Goal: Information Seeking & Learning: Understand process/instructions

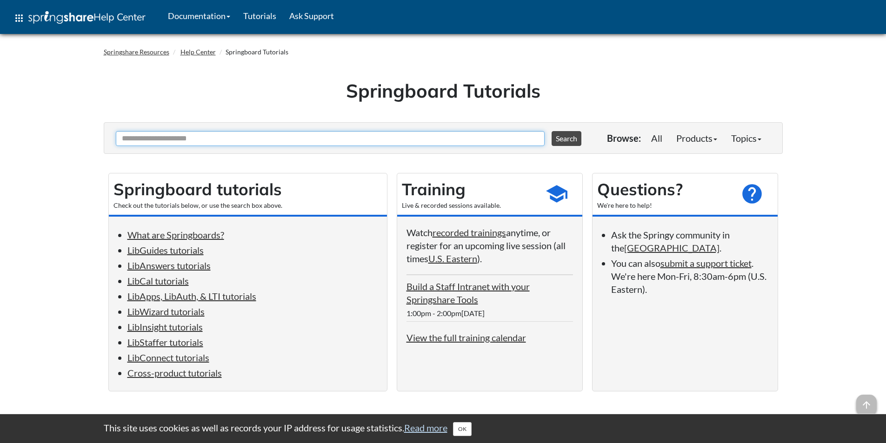
click at [353, 138] on input "Ask Another Question" at bounding box center [330, 138] width 429 height 15
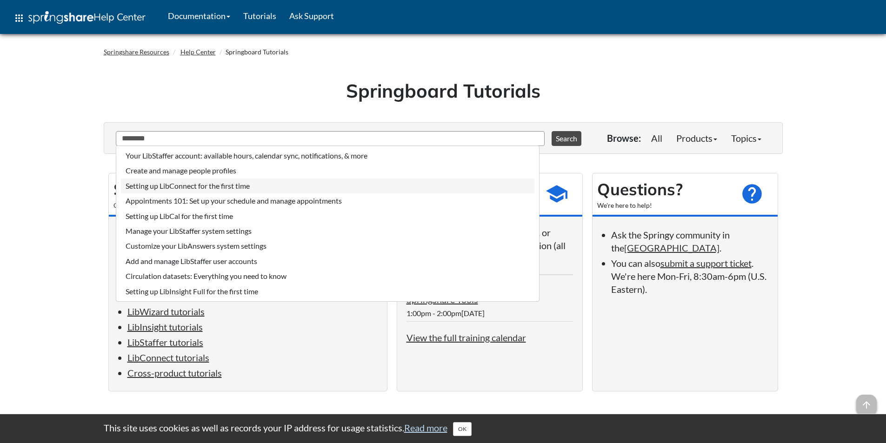
click at [322, 186] on li "Setting up LibConnect for the first time" at bounding box center [327, 186] width 413 height 15
type input "**********"
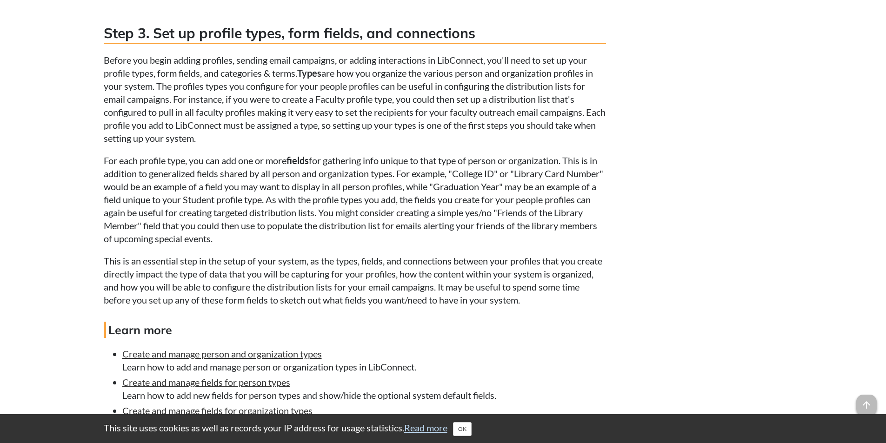
scroll to position [1087, 0]
click at [223, 83] on p "Before you begin adding profiles, sending email campaigns, or adding interactio…" at bounding box center [355, 99] width 502 height 91
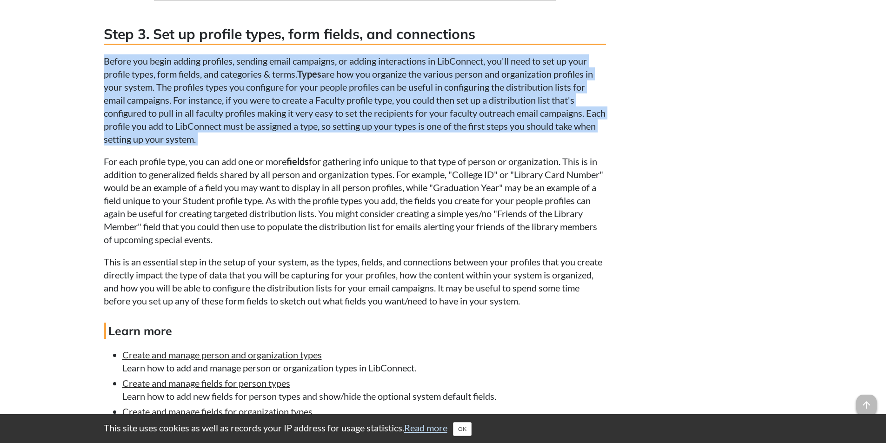
click at [223, 83] on p "Before you begin adding profiles, sending email campaigns, or adding interactio…" at bounding box center [355, 99] width 502 height 91
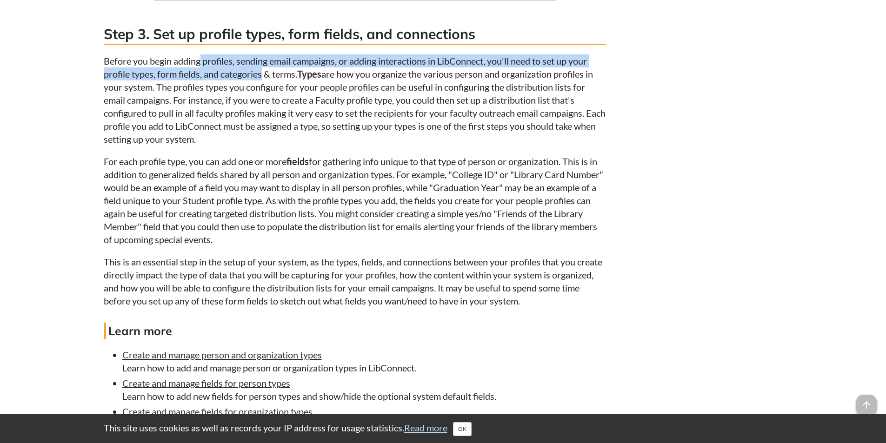
drag, startPoint x: 223, startPoint y: 83, endPoint x: 200, endPoint y: 70, distance: 26.4
click at [200, 70] on p "Before you begin adding profiles, sending email campaigns, or adding interactio…" at bounding box center [355, 99] width 502 height 91
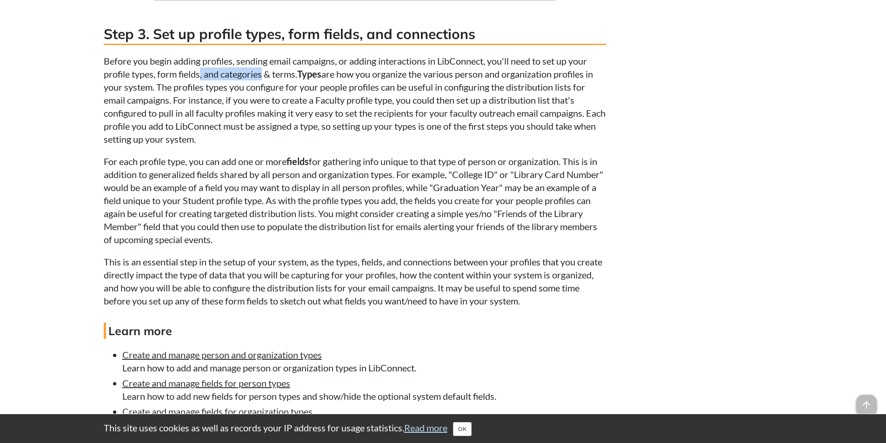
click at [200, 70] on p "Before you begin adding profiles, sending email campaigns, or adding interactio…" at bounding box center [355, 99] width 502 height 91
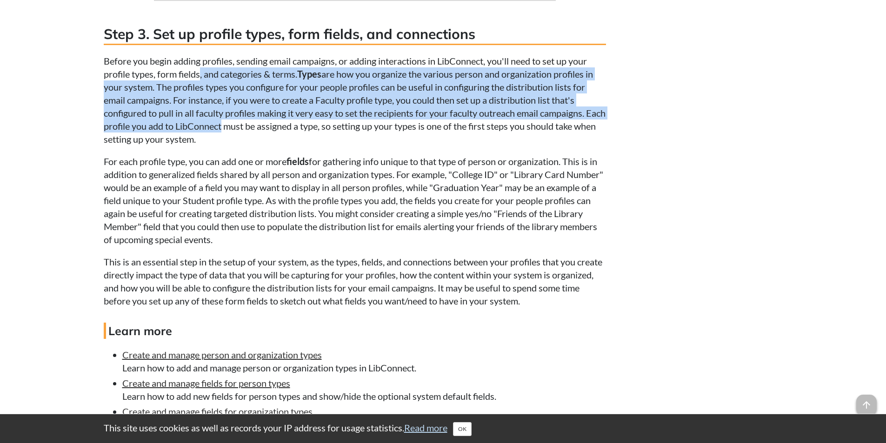
drag, startPoint x: 200, startPoint y: 70, endPoint x: 203, endPoint y: 131, distance: 60.6
click at [203, 131] on p "Before you begin adding profiles, sending email campaigns, or adding interactio…" at bounding box center [355, 99] width 502 height 91
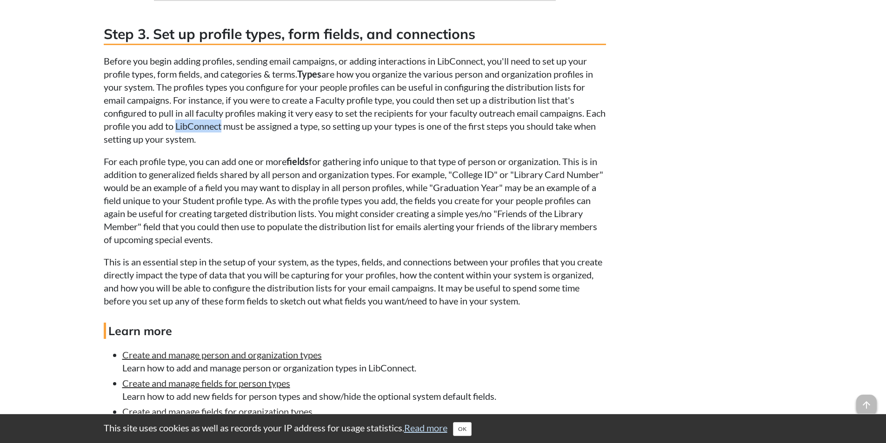
click at [203, 131] on p "Before you begin adding profiles, sending email campaigns, or adding interactio…" at bounding box center [355, 99] width 502 height 91
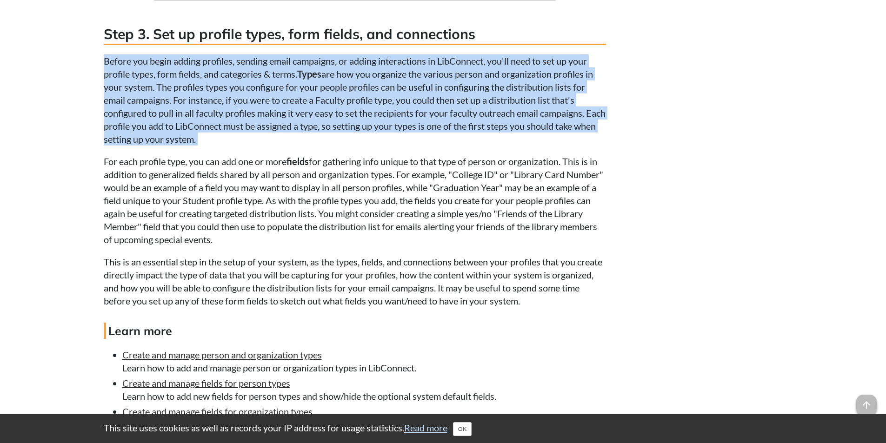
drag, startPoint x: 203, startPoint y: 131, endPoint x: 201, endPoint y: 74, distance: 56.3
click at [201, 74] on p "Before you begin adding profiles, sending email campaigns, or adding interactio…" at bounding box center [355, 99] width 502 height 91
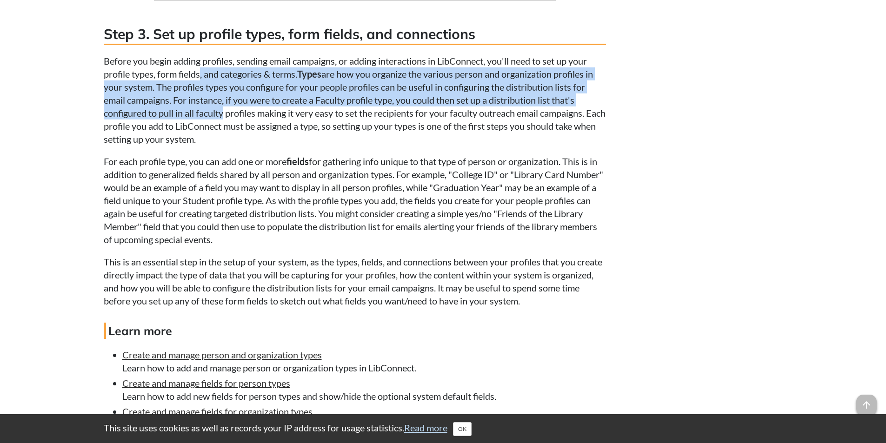
drag, startPoint x: 201, startPoint y: 74, endPoint x: 201, endPoint y: 111, distance: 36.3
click at [201, 111] on p "Before you begin adding profiles, sending email campaigns, or adding interactio…" at bounding box center [355, 99] width 502 height 91
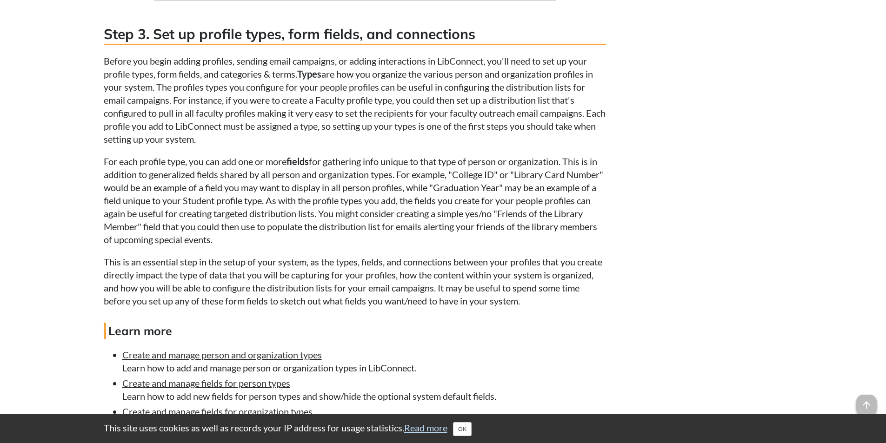
click at [320, 79] on strong "Types" at bounding box center [309, 73] width 24 height 11
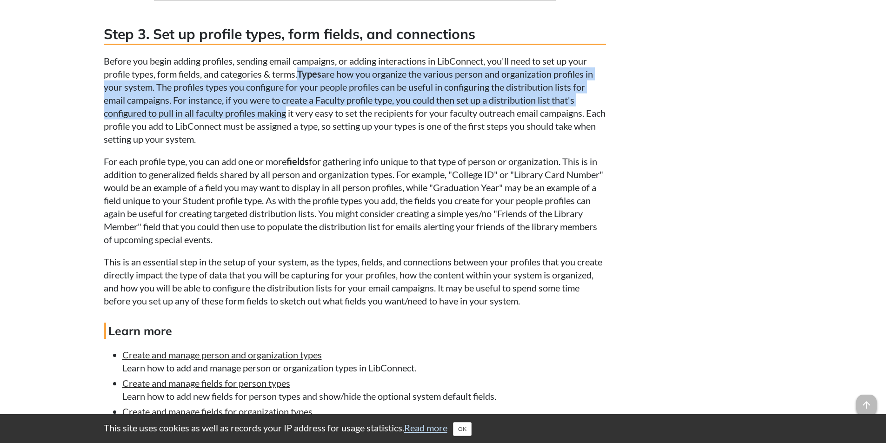
drag, startPoint x: 320, startPoint y: 79, endPoint x: 263, endPoint y: 110, distance: 65.4
click at [263, 110] on p "Before you begin adding profiles, sending email campaigns, or adding interactio…" at bounding box center [355, 99] width 502 height 91
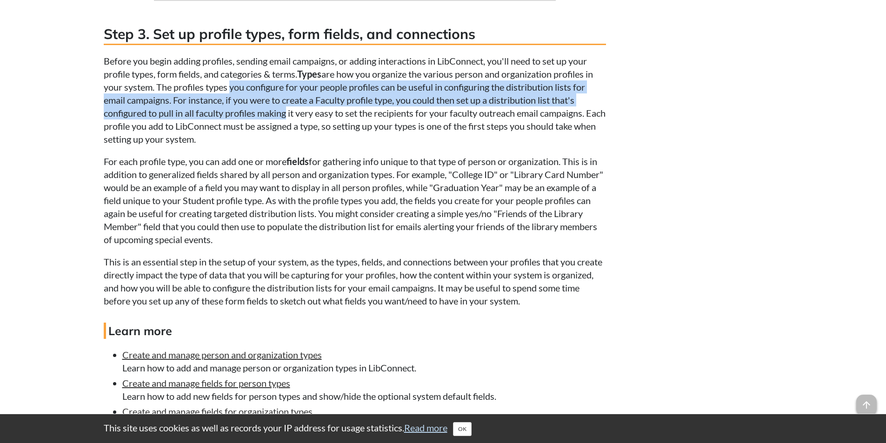
drag, startPoint x: 263, startPoint y: 110, endPoint x: 231, endPoint y: 88, distance: 39.1
click at [231, 88] on p "Before you begin adding profiles, sending email campaigns, or adding interactio…" at bounding box center [355, 99] width 502 height 91
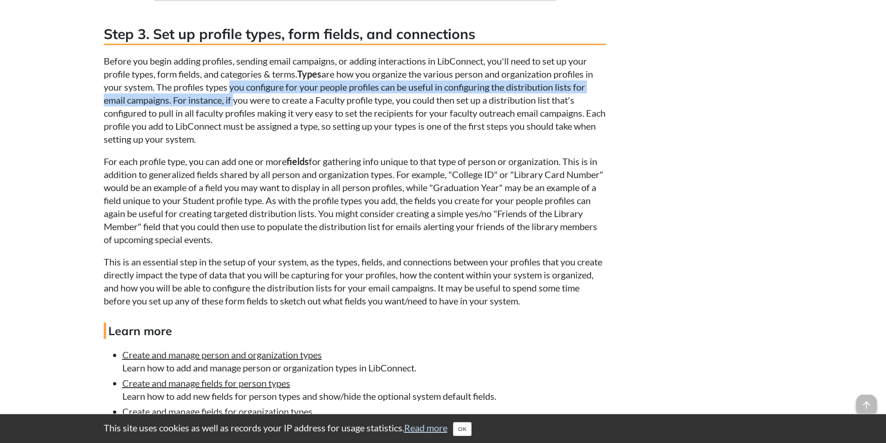
drag, startPoint x: 231, startPoint y: 88, endPoint x: 233, endPoint y: 106, distance: 17.8
click at [233, 106] on p "Before you begin adding profiles, sending email campaigns, or adding interactio…" at bounding box center [355, 99] width 502 height 91
drag, startPoint x: 233, startPoint y: 106, endPoint x: 227, endPoint y: 93, distance: 13.7
click at [227, 93] on p "Before you begin adding profiles, sending email campaigns, or adding interactio…" at bounding box center [355, 99] width 502 height 91
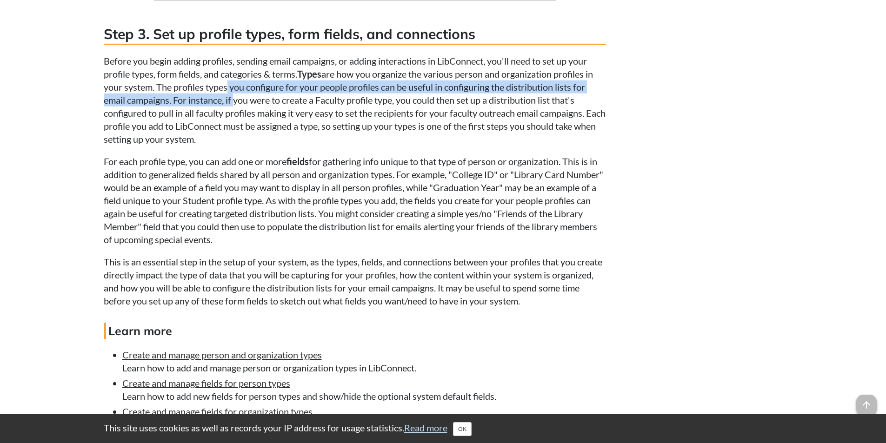
click at [227, 93] on p "Before you begin adding profiles, sending email campaigns, or adding interactio…" at bounding box center [355, 99] width 502 height 91
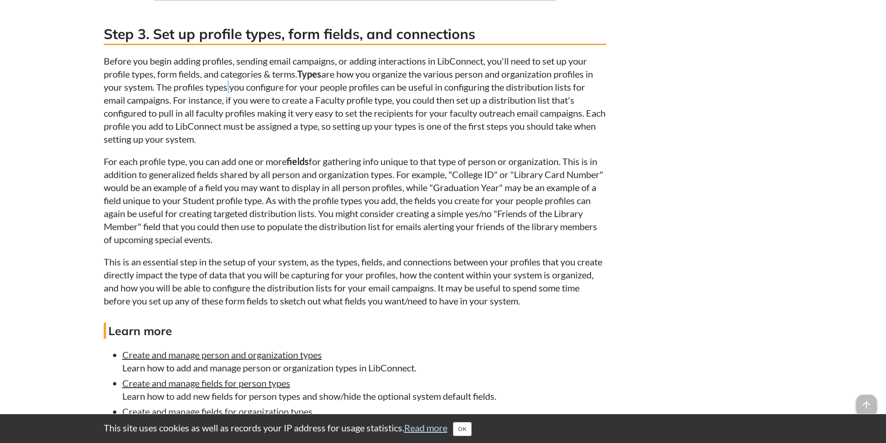
click at [227, 93] on p "Before you begin adding profiles, sending email campaigns, or adding interactio…" at bounding box center [355, 99] width 502 height 91
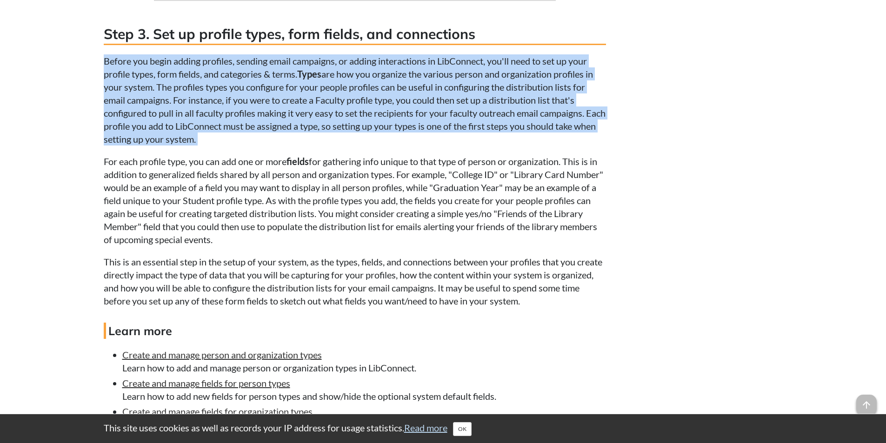
drag, startPoint x: 227, startPoint y: 93, endPoint x: 228, endPoint y: 98, distance: 4.7
click at [228, 98] on p "Before you begin adding profiles, sending email campaigns, or adding interactio…" at bounding box center [355, 99] width 502 height 91
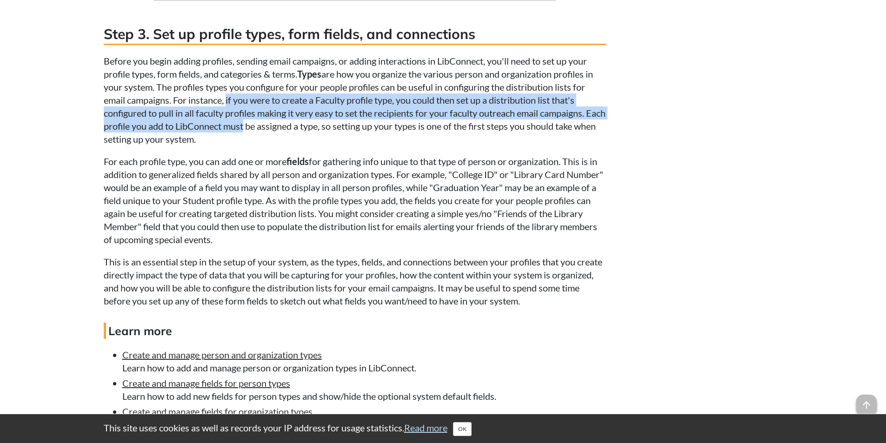
drag, startPoint x: 228, startPoint y: 98, endPoint x: 253, endPoint y: 129, distance: 40.1
click at [253, 129] on p "Before you begin adding profiles, sending email campaigns, or adding interactio…" at bounding box center [355, 99] width 502 height 91
drag, startPoint x: 253, startPoint y: 129, endPoint x: 243, endPoint y: 104, distance: 26.8
click at [243, 104] on p "Before you begin adding profiles, sending email campaigns, or adding interactio…" at bounding box center [355, 99] width 502 height 91
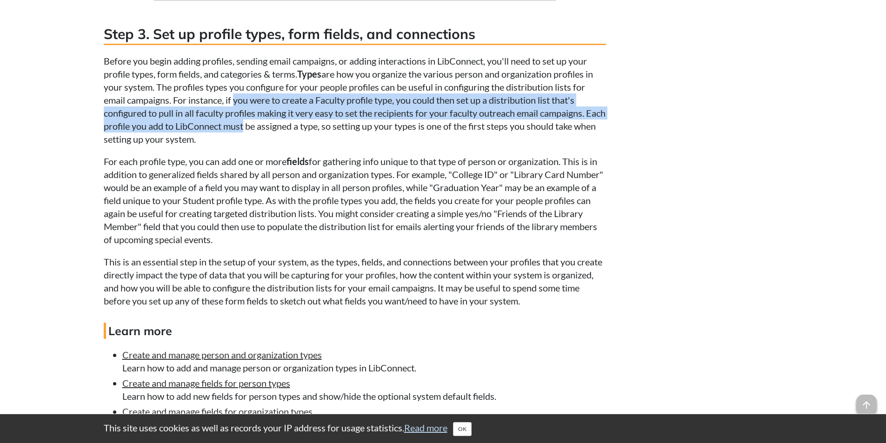
click at [243, 104] on p "Before you begin adding profiles, sending email campaigns, or adding interactio…" at bounding box center [355, 99] width 502 height 91
drag, startPoint x: 243, startPoint y: 104, endPoint x: 239, endPoint y: 130, distance: 26.4
click at [239, 130] on p "Before you begin adding profiles, sending email campaigns, or adding interactio…" at bounding box center [355, 99] width 502 height 91
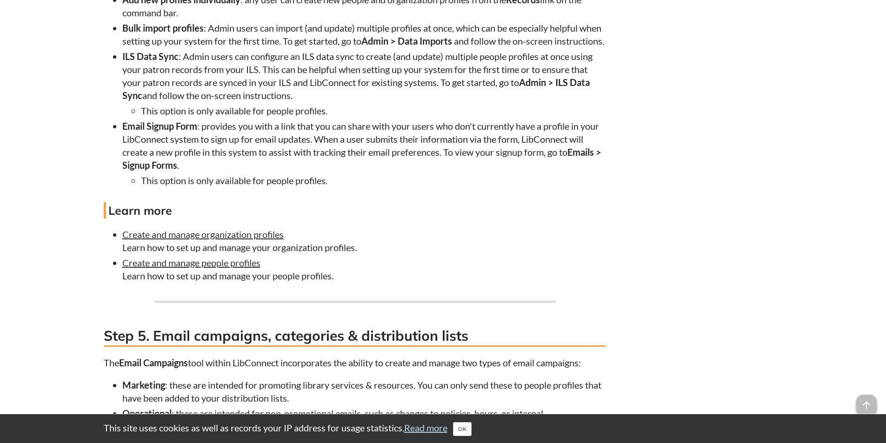
scroll to position [2019, 0]
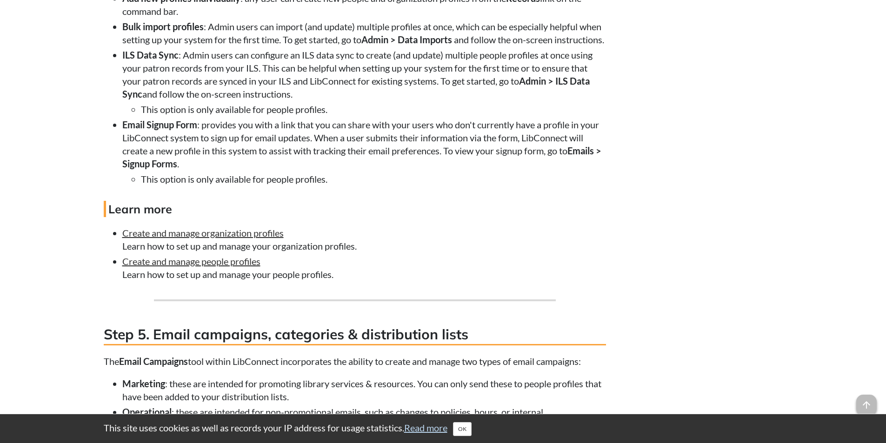
click at [567, 184] on li "Email Signup Form : provides you with a link that you can share with your users…" at bounding box center [364, 151] width 484 height 67
click at [459, 159] on li "Email Signup Form : provides you with a link that you can share with your users…" at bounding box center [364, 151] width 484 height 67
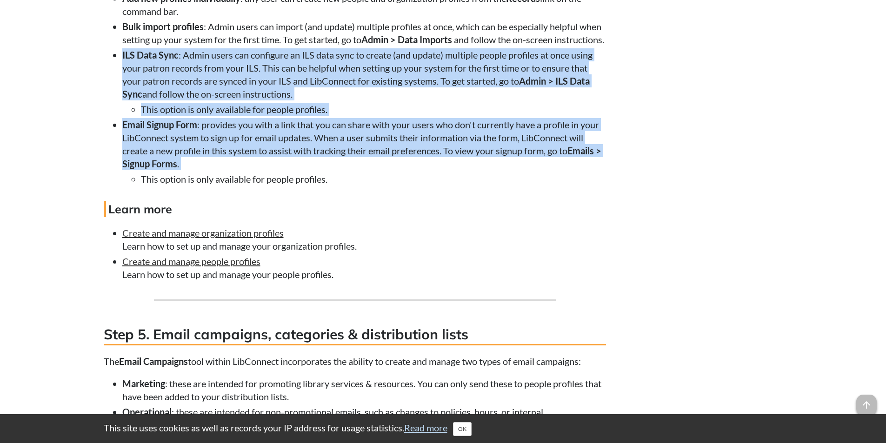
drag, startPoint x: 459, startPoint y: 159, endPoint x: 453, endPoint y: 88, distance: 70.9
click at [453, 88] on ul "Add new profiles individually : any user can create new people and organization…" at bounding box center [355, 89] width 502 height 194
click at [453, 88] on li "ILS Data Sync : Admin users can configure an ILS data sync to create (and updat…" at bounding box center [364, 81] width 484 height 67
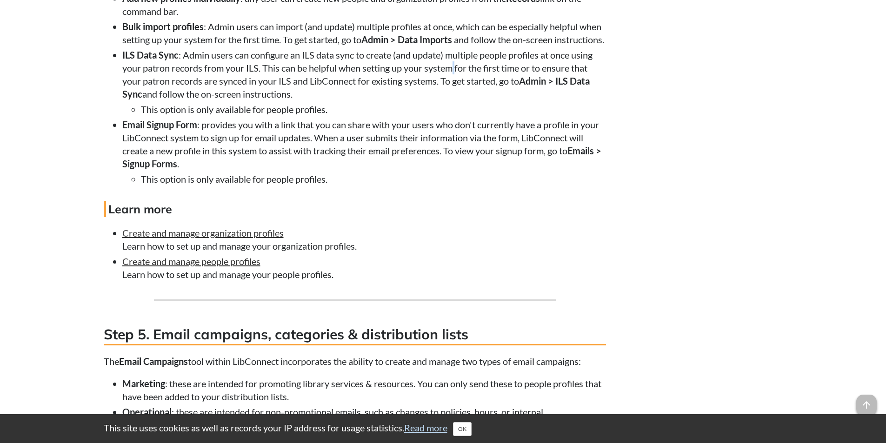
click at [453, 88] on li "ILS Data Sync : Admin users can configure an ILS data sync to create (and updat…" at bounding box center [364, 81] width 484 height 67
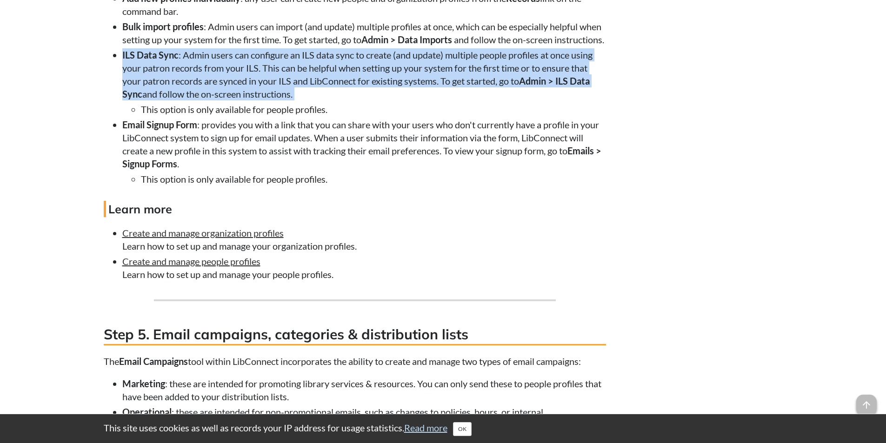
drag, startPoint x: 453, startPoint y: 88, endPoint x: 445, endPoint y: 85, distance: 8.8
click at [445, 85] on li "ILS Data Sync : Admin users can configure an ILS data sync to create (and updat…" at bounding box center [364, 81] width 484 height 67
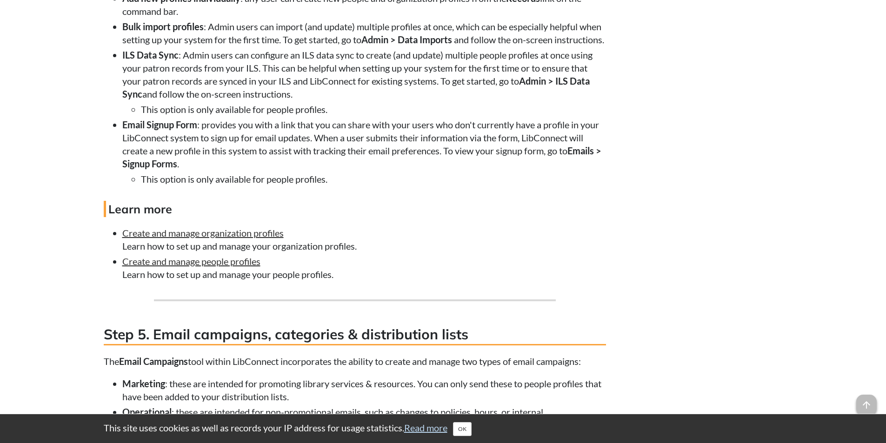
click at [383, 46] on li "Bulk import profiles : Admin users can import (and update) multiple profiles at…" at bounding box center [364, 33] width 484 height 26
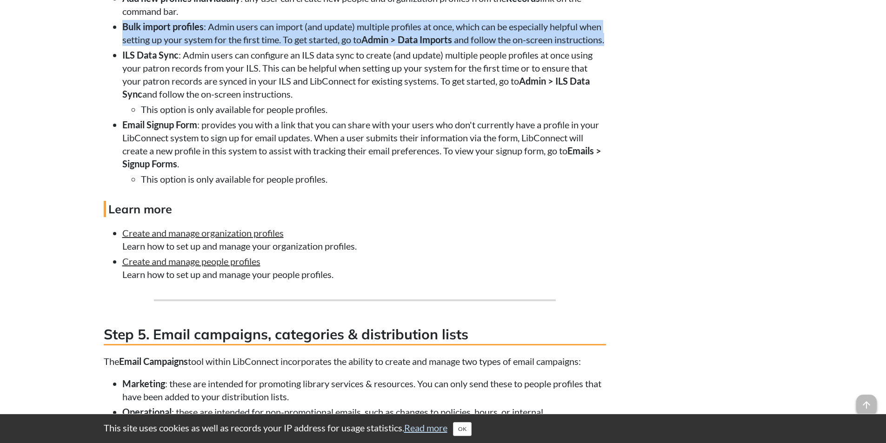
drag, startPoint x: 383, startPoint y: 56, endPoint x: 383, endPoint y: 43, distance: 13.0
click at [383, 43] on li "Bulk import profiles : Admin users can import (and update) multiple profiles at…" at bounding box center [364, 33] width 484 height 26
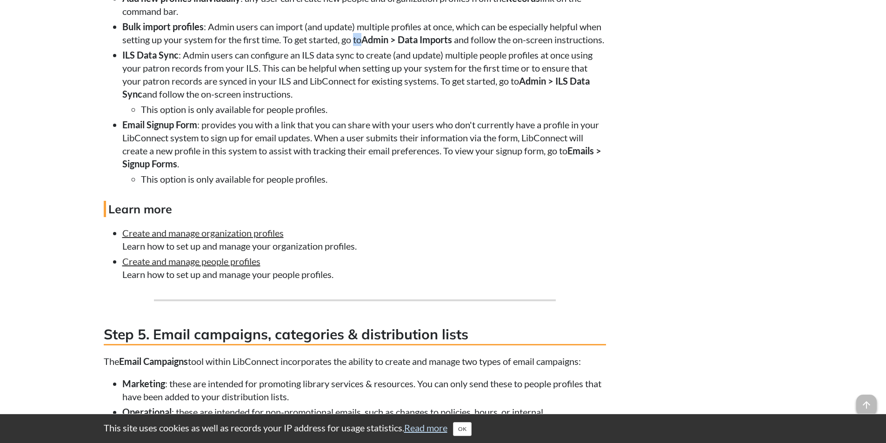
click at [383, 43] on li "Bulk import profiles : Admin users can import (and update) multiple profiles at…" at bounding box center [364, 33] width 484 height 26
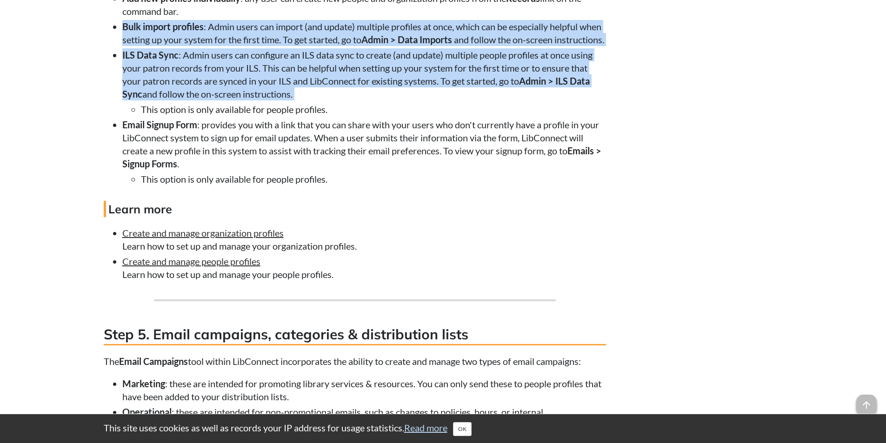
drag, startPoint x: 383, startPoint y: 43, endPoint x: 373, endPoint y: 90, distance: 48.1
click at [373, 90] on ul "Add new profiles individually : any user can create new people and organization…" at bounding box center [355, 89] width 502 height 194
click at [373, 90] on li "ILS Data Sync : Admin users can configure an ILS data sync to create (and updat…" at bounding box center [364, 81] width 484 height 67
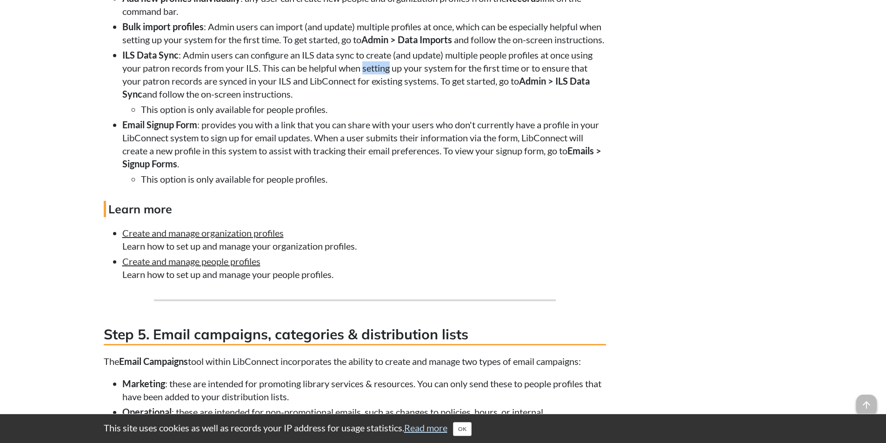
click at [373, 90] on li "ILS Data Sync : Admin users can configure an ILS data sync to create (and updat…" at bounding box center [364, 81] width 484 height 67
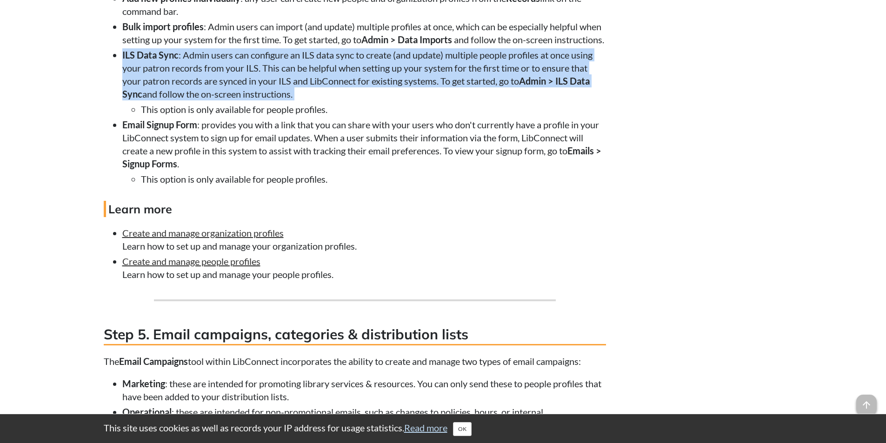
drag, startPoint x: 373, startPoint y: 90, endPoint x: 371, endPoint y: 95, distance: 5.8
click at [371, 95] on li "ILS Data Sync : Admin users can configure an ILS data sync to create (and updat…" at bounding box center [364, 81] width 484 height 67
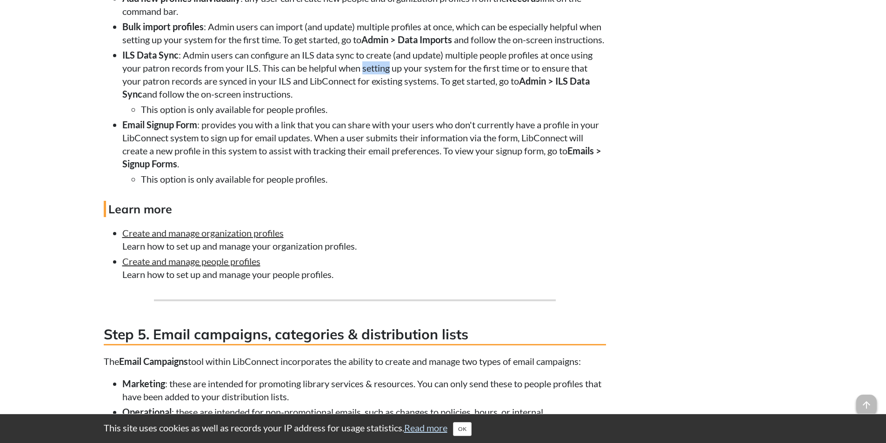
click at [371, 95] on li "ILS Data Sync : Admin users can configure an ILS data sync to create (and updat…" at bounding box center [364, 81] width 484 height 67
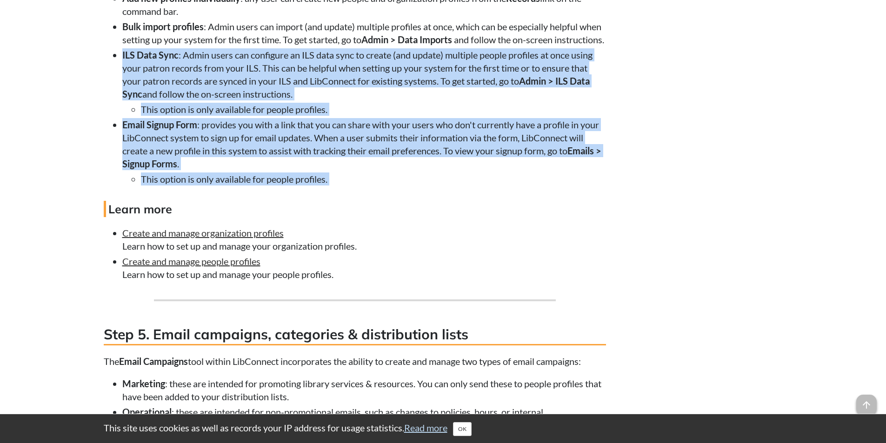
drag, startPoint x: 371, startPoint y: 95, endPoint x: 329, endPoint y: 203, distance: 115.9
click at [329, 186] on ul "Add new profiles individually : any user can create new people and organization…" at bounding box center [355, 89] width 502 height 194
click at [329, 186] on li "This option is only available for people profiles." at bounding box center [373, 179] width 465 height 13
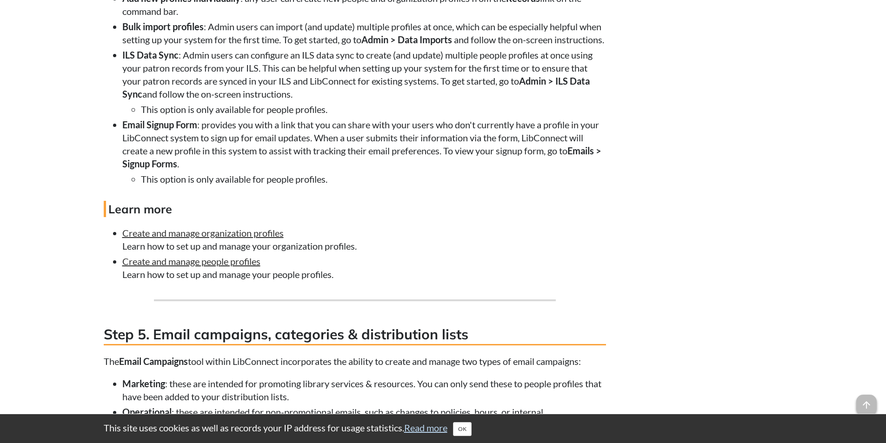
click at [329, 186] on li "This option is only available for people profiles." at bounding box center [373, 179] width 465 height 13
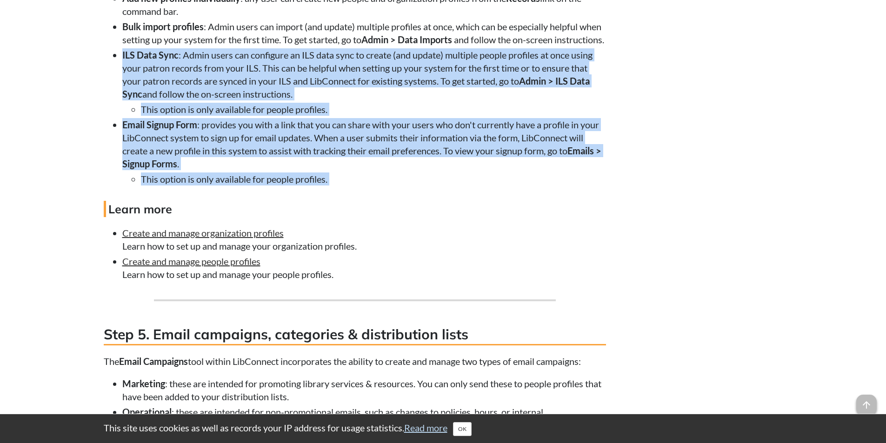
drag, startPoint x: 329, startPoint y: 203, endPoint x: 339, endPoint y: 82, distance: 121.8
click at [339, 82] on ul "Add new profiles individually : any user can create new people and organization…" at bounding box center [355, 89] width 502 height 194
click at [339, 82] on li "ILS Data Sync : Admin users can configure an ILS data sync to create (and updat…" at bounding box center [364, 81] width 484 height 67
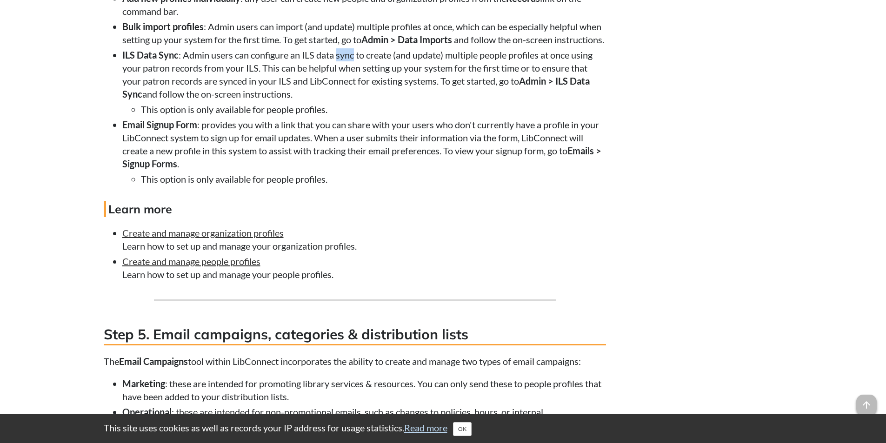
click at [339, 82] on li "ILS Data Sync : Admin users can configure an ILS data sync to create (and updat…" at bounding box center [364, 81] width 484 height 67
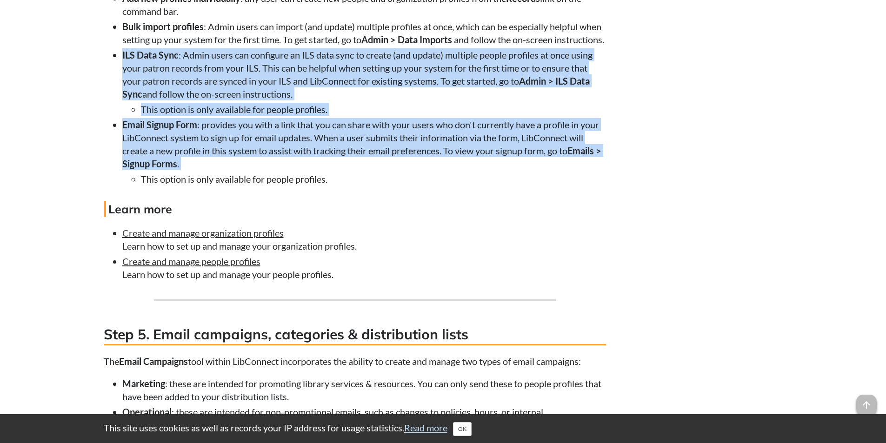
drag, startPoint x: 339, startPoint y: 82, endPoint x: 322, endPoint y: 160, distance: 79.5
click at [322, 160] on ul "Add new profiles individually : any user can create new people and organization…" at bounding box center [355, 89] width 502 height 194
click at [322, 160] on li "Email Signup Form : provides you with a link that you can share with your users…" at bounding box center [364, 151] width 484 height 67
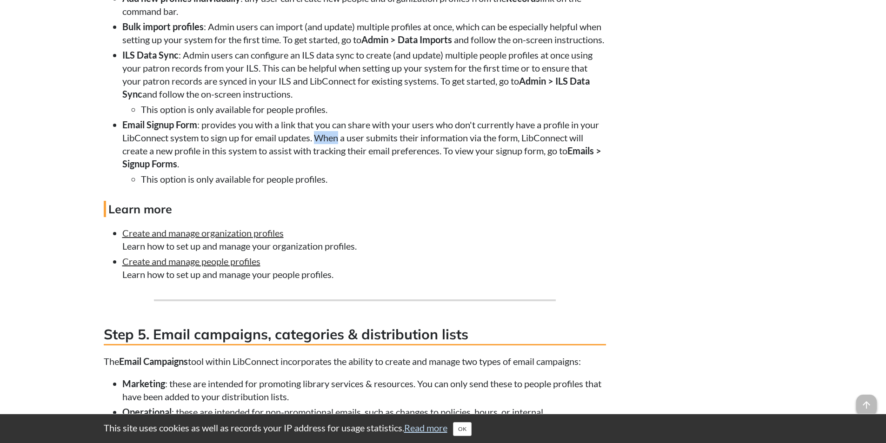
click at [322, 160] on li "Email Signup Form : provides you with a link that you can share with your users…" at bounding box center [364, 151] width 484 height 67
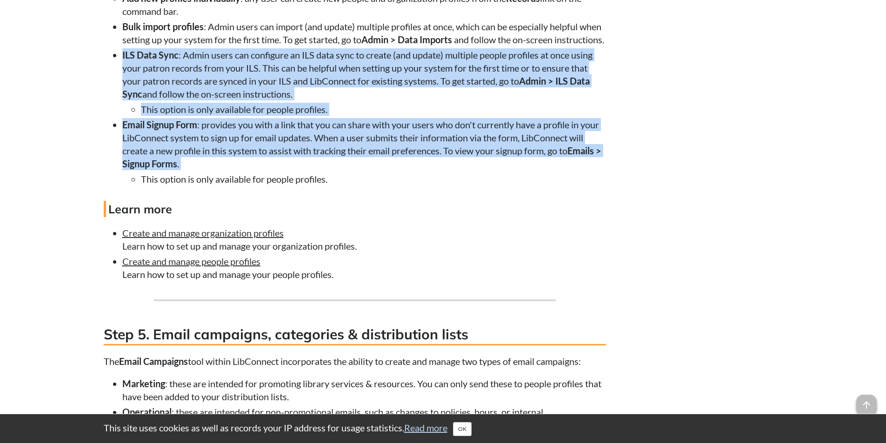
drag, startPoint x: 322, startPoint y: 160, endPoint x: 322, endPoint y: 94, distance: 65.1
click at [322, 94] on ul "Add new profiles individually : any user can create new people and organization…" at bounding box center [355, 89] width 502 height 194
click at [322, 94] on li "ILS Data Sync : Admin users can configure an ILS data sync to create (and updat…" at bounding box center [364, 81] width 484 height 67
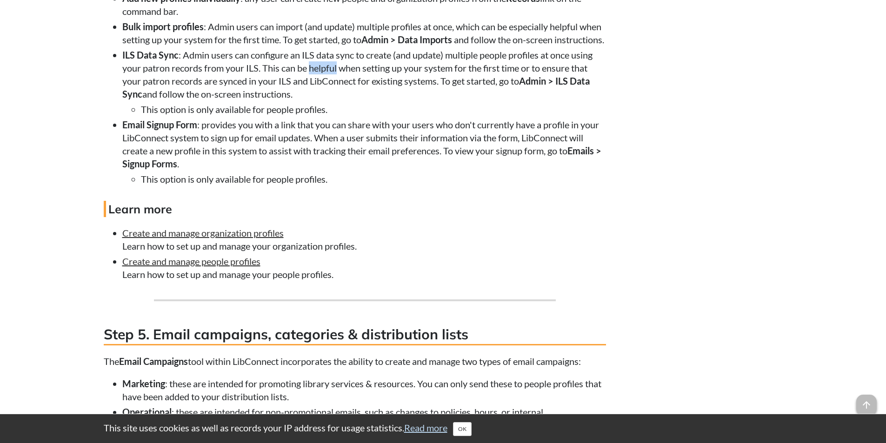
click at [322, 94] on li "ILS Data Sync : Admin users can configure an ILS data sync to create (and updat…" at bounding box center [364, 81] width 484 height 67
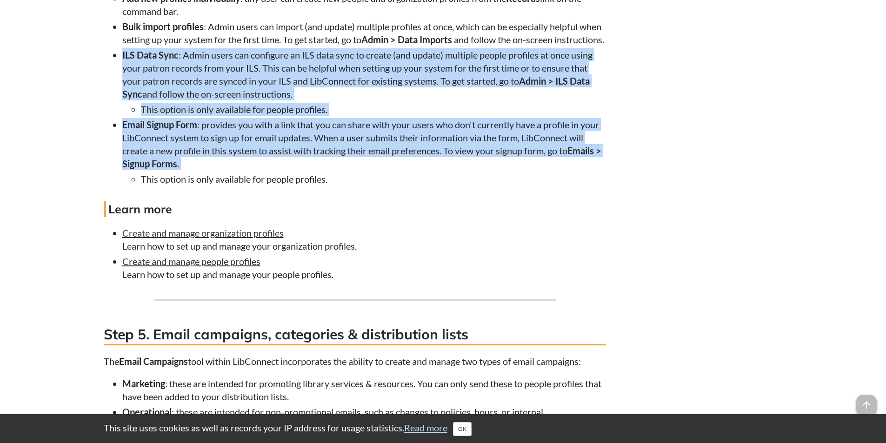
drag, startPoint x: 322, startPoint y: 94, endPoint x: 309, endPoint y: 160, distance: 66.4
click at [309, 160] on ul "Add new profiles individually : any user can create new people and organization…" at bounding box center [355, 89] width 502 height 194
click at [309, 160] on li "Email Signup Form : provides you with a link that you can share with your users…" at bounding box center [364, 151] width 484 height 67
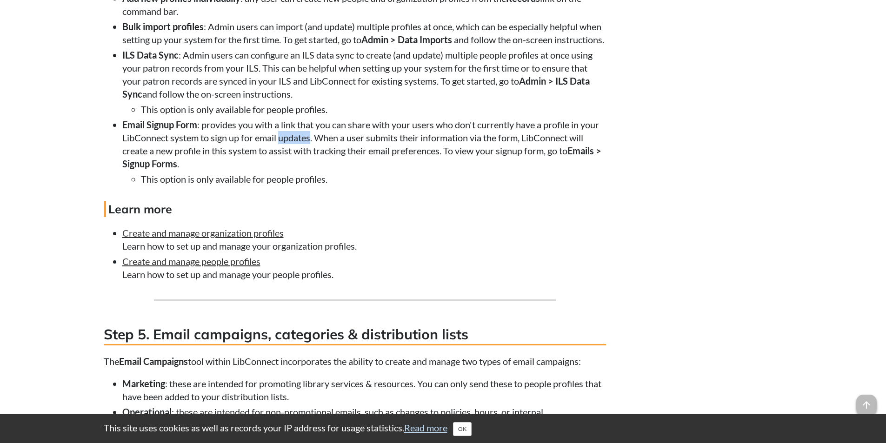
click at [309, 160] on li "Email Signup Form : provides you with a link that you can share with your users…" at bounding box center [364, 151] width 484 height 67
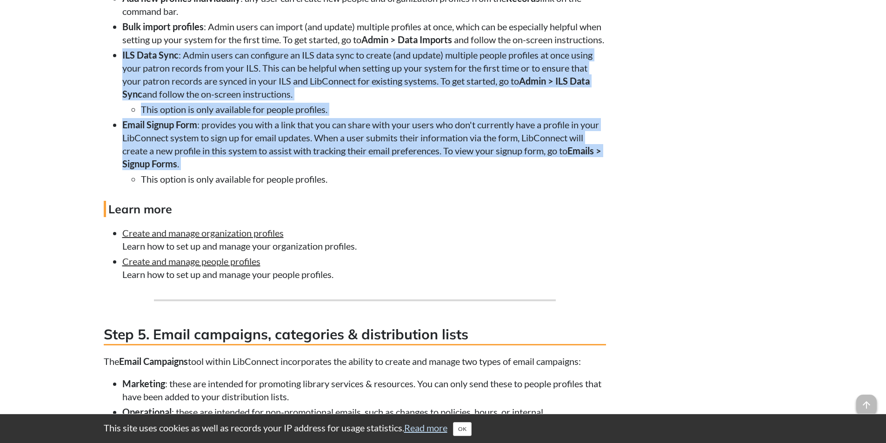
drag, startPoint x: 309, startPoint y: 160, endPoint x: 309, endPoint y: 102, distance: 57.2
click at [309, 102] on ul "Add new profiles individually : any user can create new people and organization…" at bounding box center [355, 89] width 502 height 194
click at [309, 102] on li "ILS Data Sync : Admin users can configure an ILS data sync to create (and updat…" at bounding box center [364, 81] width 484 height 67
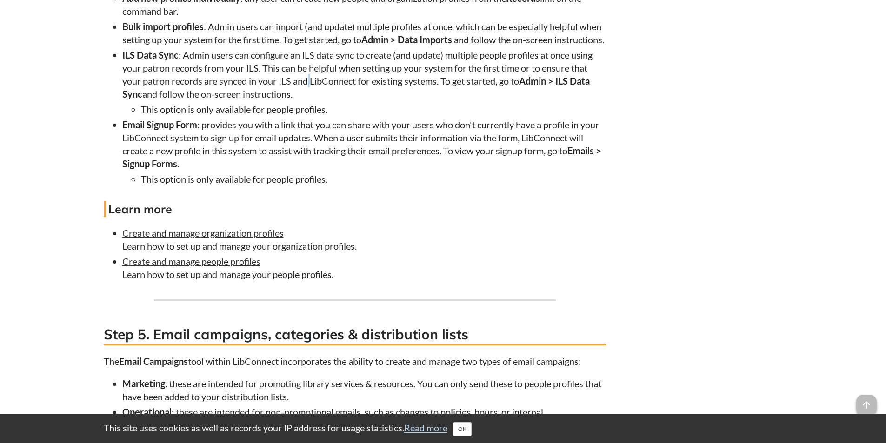
click at [309, 102] on li "ILS Data Sync : Admin users can configure an ILS data sync to create (and updat…" at bounding box center [364, 81] width 484 height 67
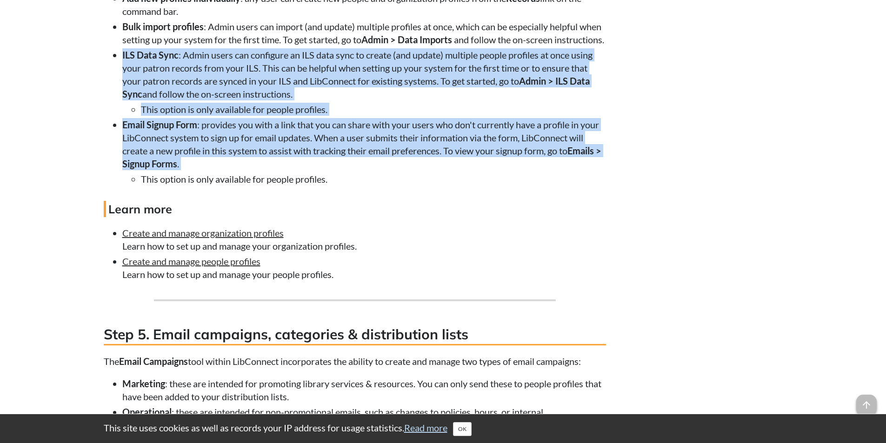
drag, startPoint x: 309, startPoint y: 102, endPoint x: 309, endPoint y: 167, distance: 64.2
click at [309, 167] on ul "Add new profiles individually : any user can create new people and organization…" at bounding box center [355, 89] width 502 height 194
click at [309, 167] on li "Email Signup Form : provides you with a link that you can share with your users…" at bounding box center [364, 151] width 484 height 67
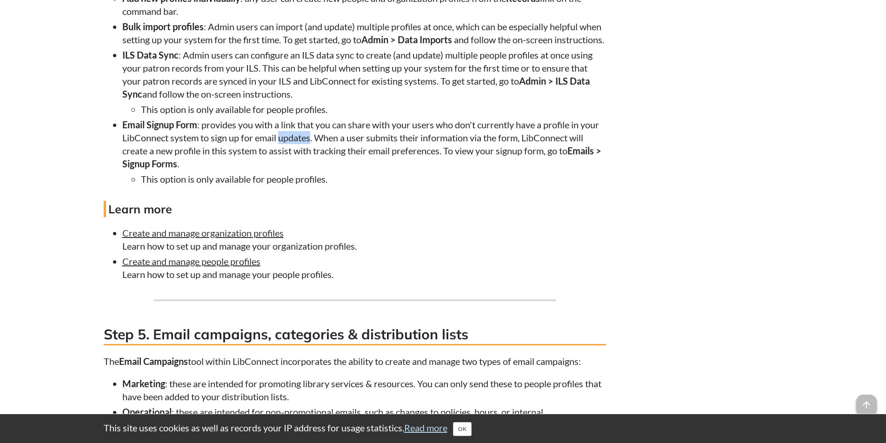
click at [309, 167] on li "Email Signup Form : provides you with a link that you can share with your users…" at bounding box center [364, 151] width 484 height 67
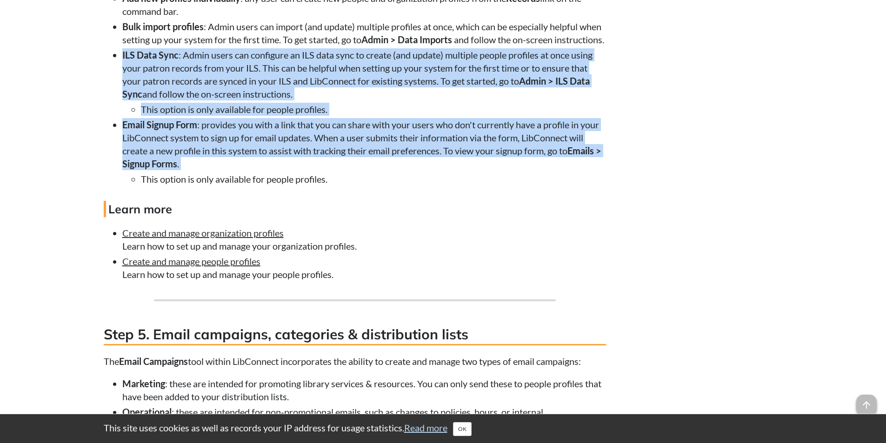
drag, startPoint x: 309, startPoint y: 167, endPoint x: 313, endPoint y: 84, distance: 82.9
click at [313, 84] on ul "Add new profiles individually : any user can create new people and organization…" at bounding box center [355, 89] width 502 height 194
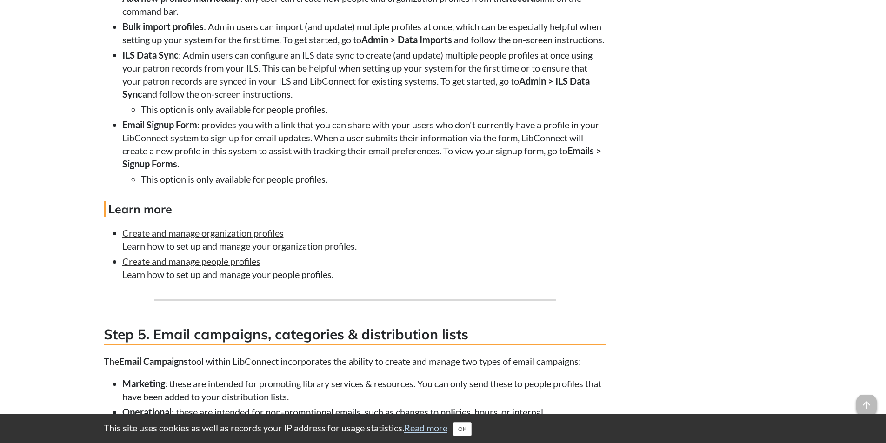
click at [312, 46] on li "Bulk import profiles : Admin users can import (and update) multiple profiles at…" at bounding box center [364, 33] width 484 height 26
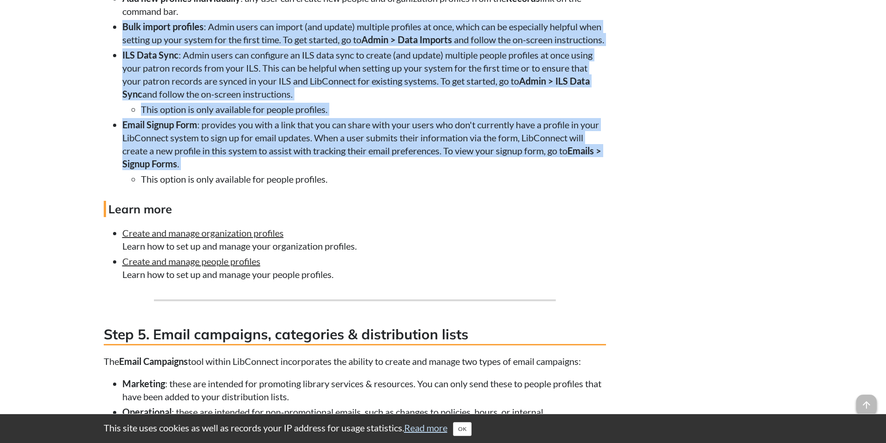
drag, startPoint x: 312, startPoint y: 49, endPoint x: 291, endPoint y: 175, distance: 127.8
click at [291, 175] on ul "Add new profiles individually : any user can create new people and organization…" at bounding box center [355, 89] width 502 height 194
click at [291, 175] on li "Email Signup Form : provides you with a link that you can share with your users…" at bounding box center [364, 151] width 484 height 67
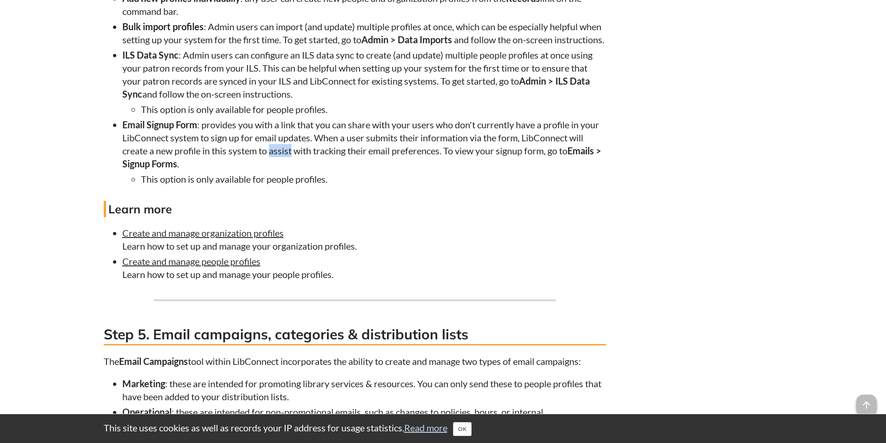
click at [291, 175] on li "Email Signup Form : provides you with a link that you can share with your users…" at bounding box center [364, 151] width 484 height 67
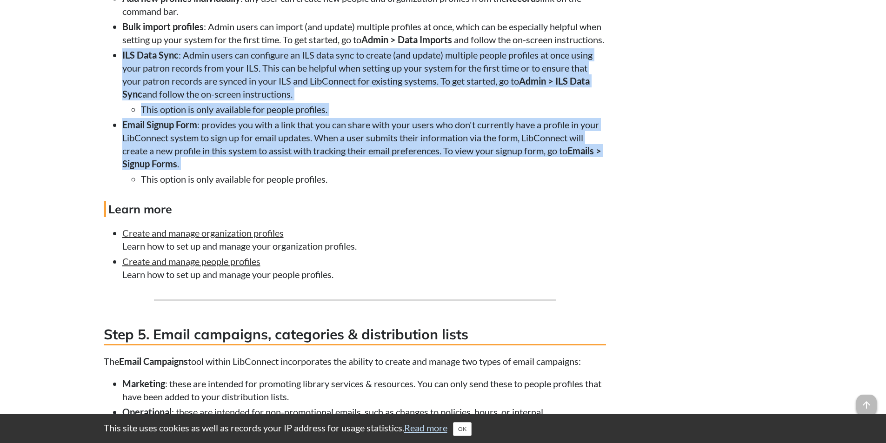
drag, startPoint x: 291, startPoint y: 175, endPoint x: 299, endPoint y: 85, distance: 90.1
click at [299, 85] on ul "Add new profiles individually : any user can create new people and organization…" at bounding box center [355, 89] width 502 height 194
click at [299, 85] on li "ILS Data Sync : Admin users can configure an ILS data sync to create (and updat…" at bounding box center [364, 81] width 484 height 67
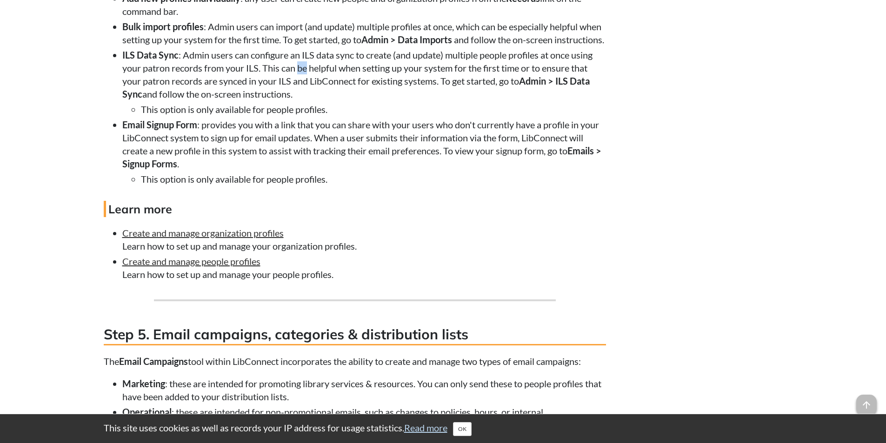
click at [299, 85] on li "ILS Data Sync : Admin users can configure an ILS data sync to create (and updat…" at bounding box center [364, 81] width 484 height 67
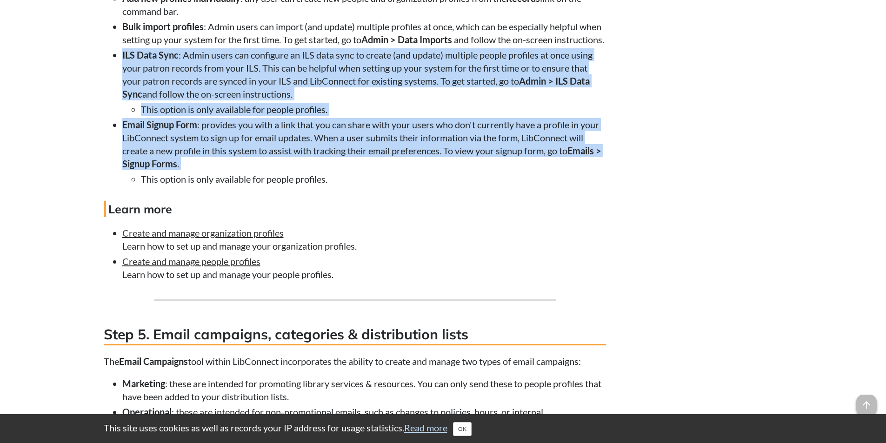
drag, startPoint x: 299, startPoint y: 85, endPoint x: 297, endPoint y: 167, distance: 81.4
click at [297, 167] on ul "Add new profiles individually : any user can create new people and organization…" at bounding box center [355, 89] width 502 height 194
click at [249, 101] on li "ILS Data Sync : Admin users can configure an ILS data sync to create (and updat…" at bounding box center [364, 81] width 484 height 67
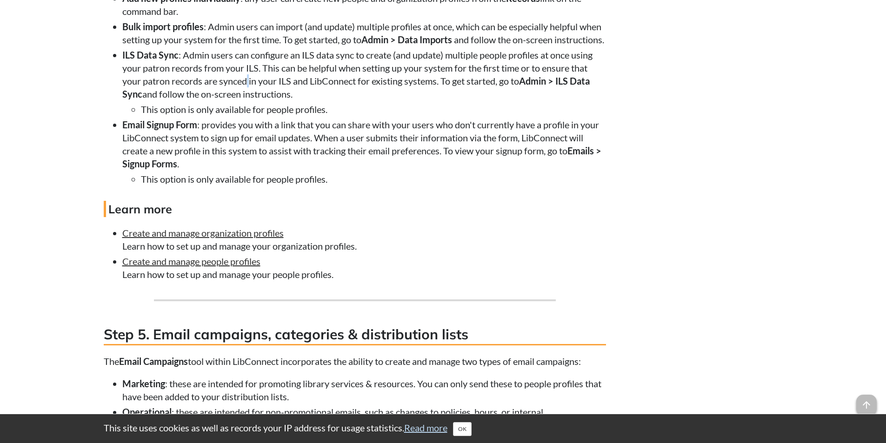
click at [249, 101] on li "ILS Data Sync : Admin users can configure an ILS data sync to create (and updat…" at bounding box center [364, 81] width 484 height 67
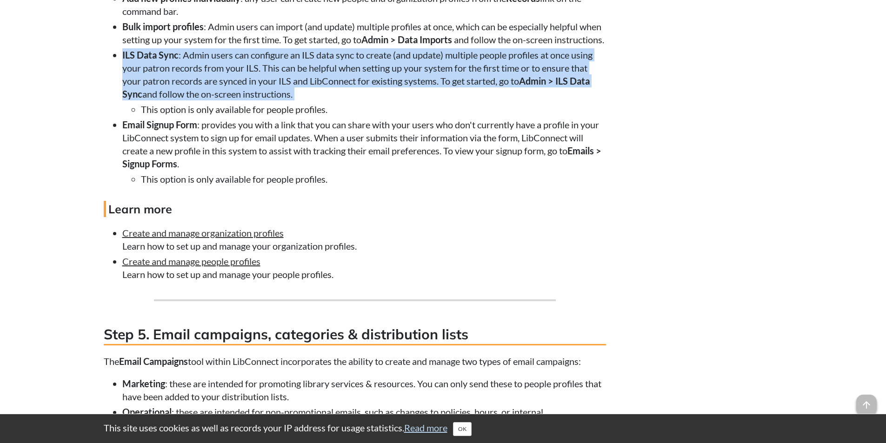
click at [249, 101] on li "ILS Data Sync : Admin users can configure an ILS data sync to create (and updat…" at bounding box center [364, 81] width 484 height 67
click at [247, 81] on li "ILS Data Sync : Admin users can configure an ILS data sync to create (and updat…" at bounding box center [364, 81] width 484 height 67
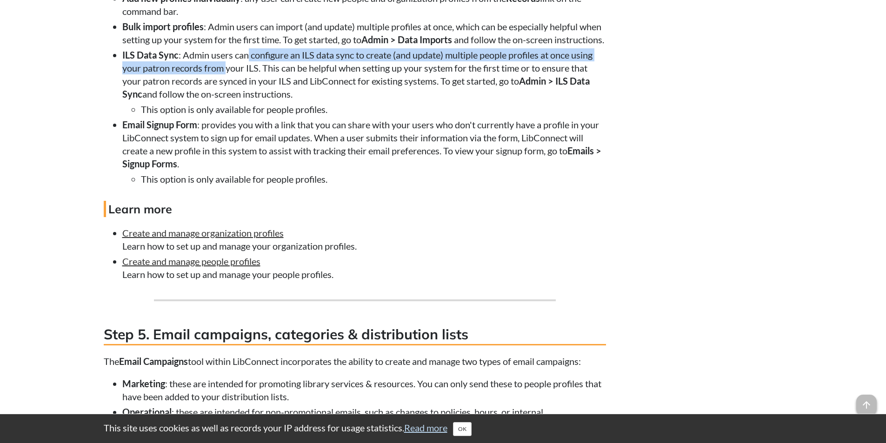
drag, startPoint x: 247, startPoint y: 81, endPoint x: 223, endPoint y: 88, distance: 24.7
click at [223, 88] on li "ILS Data Sync : Admin users can configure an ILS data sync to create (and updat…" at bounding box center [364, 81] width 484 height 67
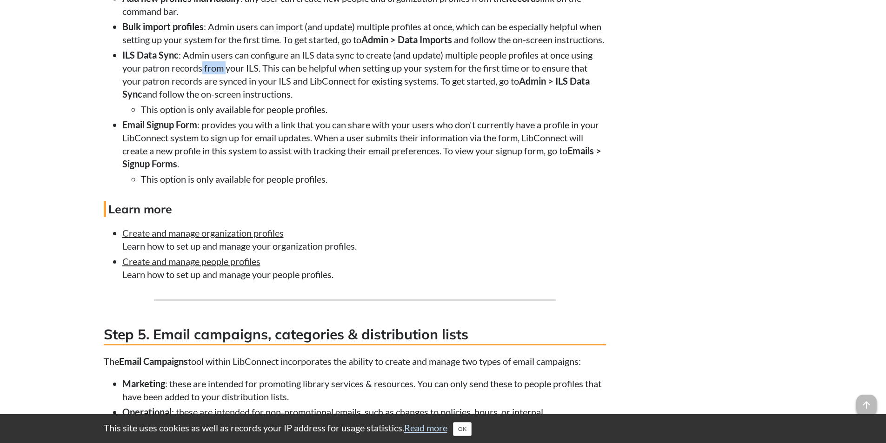
drag, startPoint x: 223, startPoint y: 88, endPoint x: 202, endPoint y: 89, distance: 21.0
click at [202, 89] on li "ILS Data Sync : Admin users can configure an ILS data sync to create (and updat…" at bounding box center [364, 81] width 484 height 67
drag, startPoint x: 202, startPoint y: 89, endPoint x: 255, endPoint y: 92, distance: 52.7
click at [255, 92] on li "ILS Data Sync : Admin users can configure an ILS data sync to create (and updat…" at bounding box center [364, 81] width 484 height 67
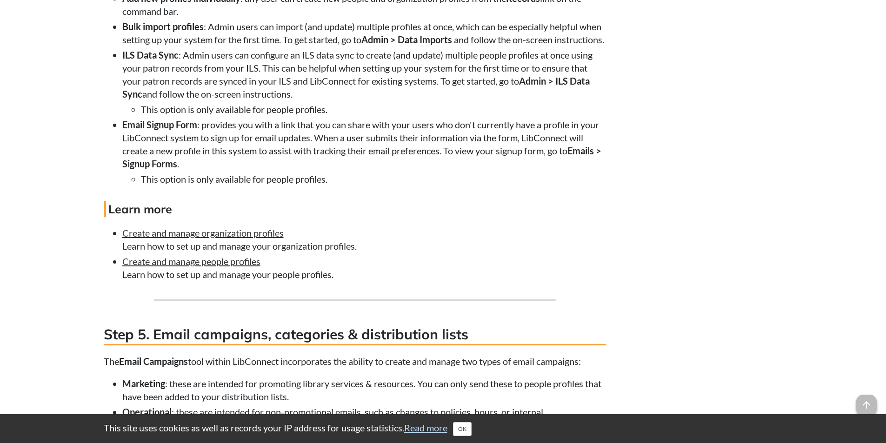
click at [290, 93] on li "ILS Data Sync : Admin users can configure an ILS data sync to create (and updat…" at bounding box center [364, 81] width 484 height 67
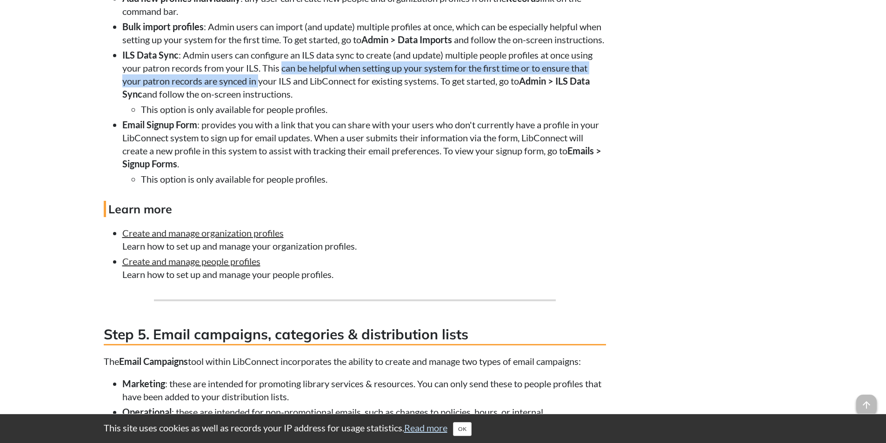
drag, startPoint x: 290, startPoint y: 93, endPoint x: 256, endPoint y: 104, distance: 35.7
click at [256, 104] on li "ILS Data Sync : Admin users can configure an ILS data sync to create (and updat…" at bounding box center [364, 81] width 484 height 67
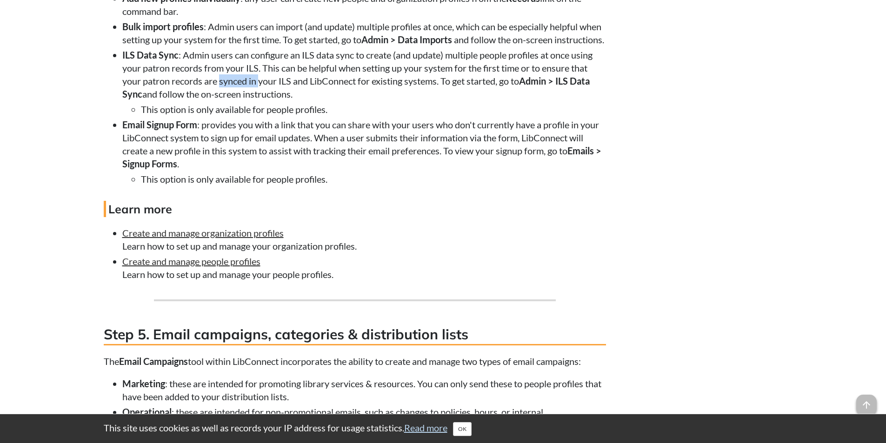
drag, startPoint x: 256, startPoint y: 104, endPoint x: 220, endPoint y: 103, distance: 36.3
click at [220, 103] on li "ILS Data Sync : Admin users can configure an ILS data sync to create (and updat…" at bounding box center [364, 81] width 484 height 67
click at [222, 106] on li "ILS Data Sync : Admin users can configure an ILS data sync to create (and updat…" at bounding box center [364, 81] width 484 height 67
drag, startPoint x: 180, startPoint y: 117, endPoint x: 224, endPoint y: 127, distance: 45.9
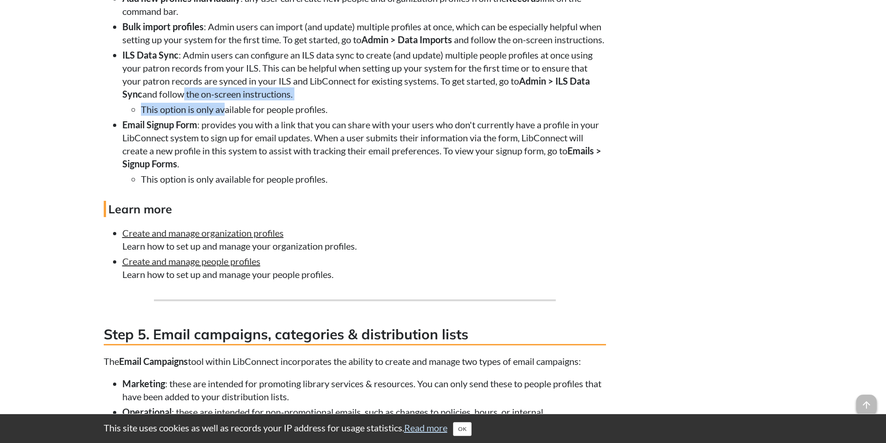
click at [224, 116] on li "ILS Data Sync : Admin users can configure an ILS data sync to create (and updat…" at bounding box center [364, 81] width 484 height 67
click at [224, 116] on li "This option is only available for people profiles." at bounding box center [373, 109] width 465 height 13
drag, startPoint x: 224, startPoint y: 127, endPoint x: 267, endPoint y: 137, distance: 43.4
click at [267, 116] on li "This option is only available for people profiles." at bounding box center [373, 109] width 465 height 13
click at [258, 147] on li "Email Signup Form : provides you with a link that you can share with your users…" at bounding box center [364, 151] width 484 height 67
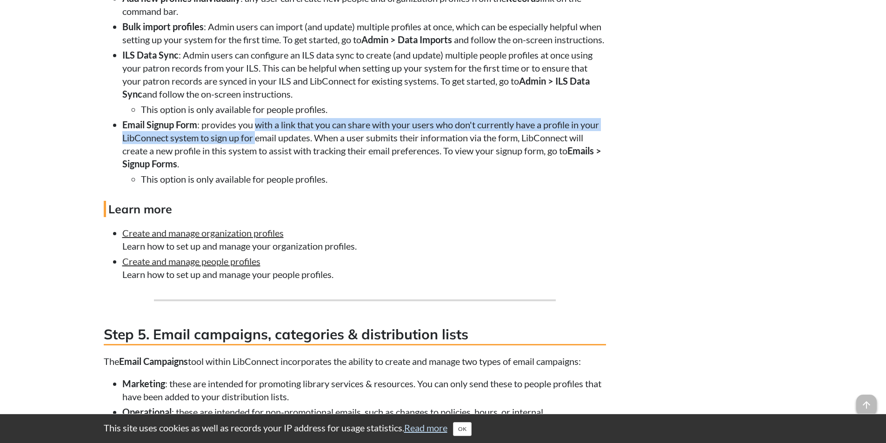
drag, startPoint x: 258, startPoint y: 147, endPoint x: 253, endPoint y: 163, distance: 16.4
click at [253, 163] on li "Email Signup Form : provides you with a link that you can share with your users…" at bounding box center [364, 151] width 484 height 67
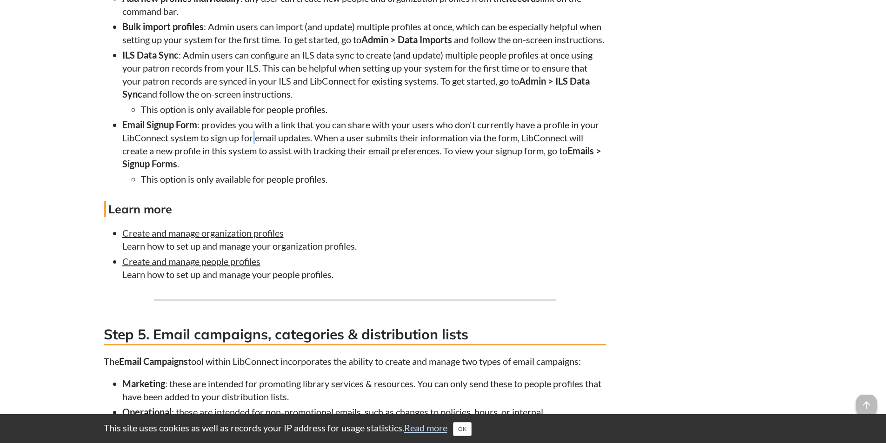
click at [253, 163] on li "Email Signup Form : provides you with a link that you can share with your users…" at bounding box center [364, 151] width 484 height 67
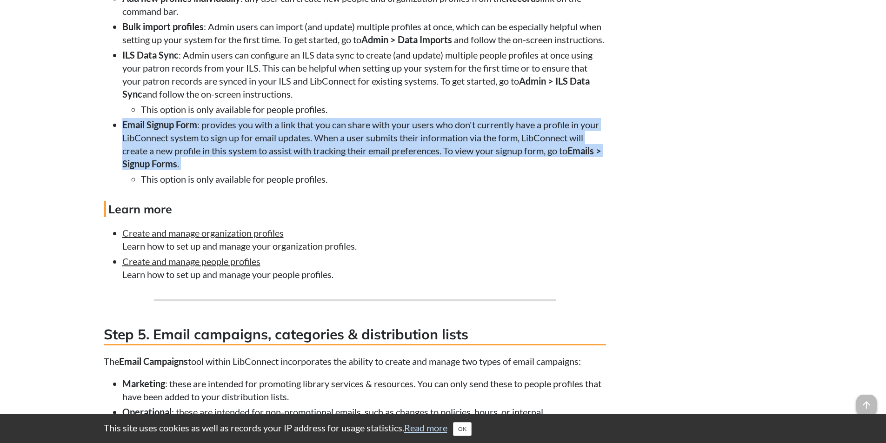
click at [253, 163] on li "Email Signup Form : provides you with a link that you can share with your users…" at bounding box center [364, 151] width 484 height 67
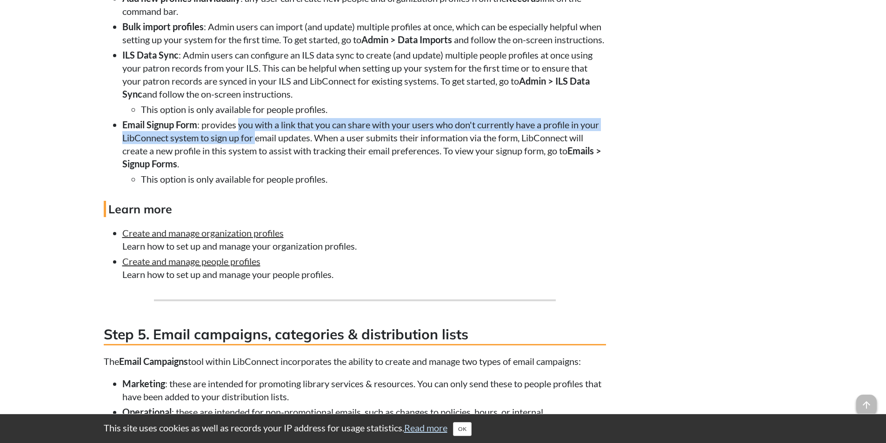
drag, startPoint x: 253, startPoint y: 163, endPoint x: 244, endPoint y: 152, distance: 14.5
click at [244, 152] on li "Email Signup Form : provides you with a link that you can share with your users…" at bounding box center [364, 151] width 484 height 67
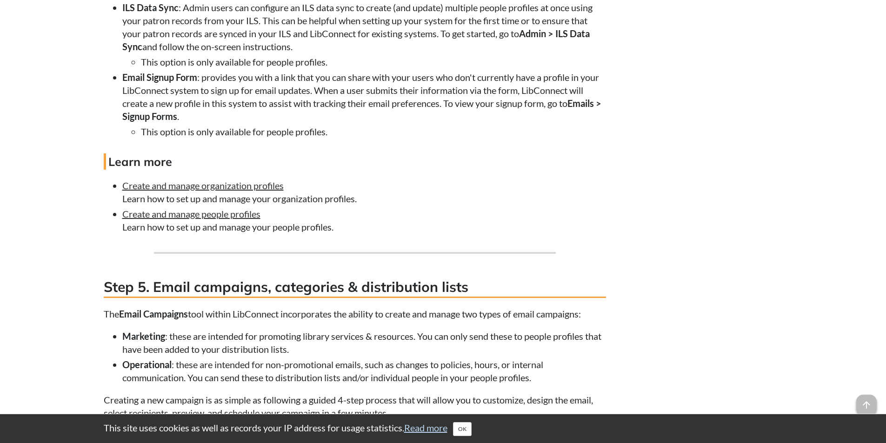
scroll to position [2067, 0]
click at [253, 129] on li "Email Signup Form : provides you with a link that you can share with your users…" at bounding box center [364, 103] width 484 height 67
drag, startPoint x: 253, startPoint y: 129, endPoint x: 408, endPoint y: 124, distance: 154.9
click at [408, 124] on li "Email Signup Form : provides you with a link that you can share with your users…" at bounding box center [364, 103] width 484 height 67
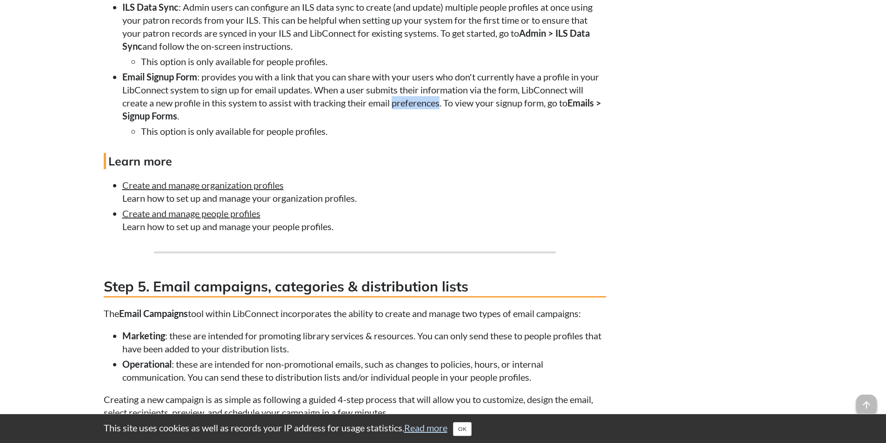
click at [408, 124] on li "Email Signup Form : provides you with a link that you can share with your users…" at bounding box center [364, 103] width 484 height 67
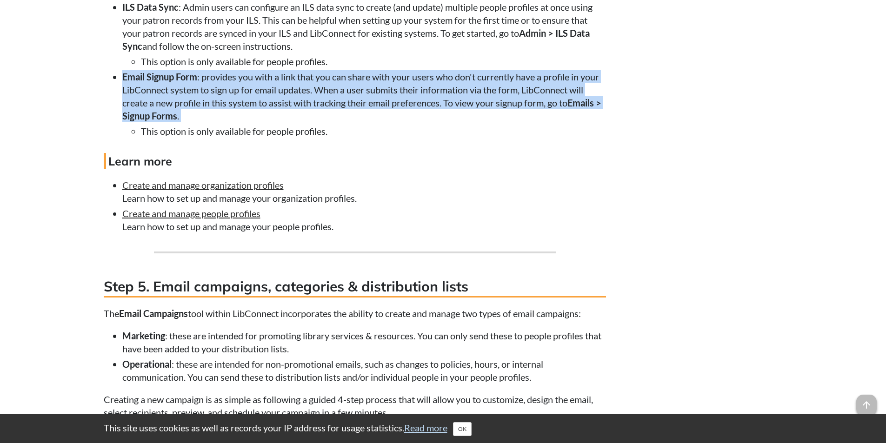
drag, startPoint x: 408, startPoint y: 124, endPoint x: 303, endPoint y: 118, distance: 105.3
click at [303, 118] on li "Email Signup Form : provides you with a link that you can share with your users…" at bounding box center [364, 103] width 484 height 67
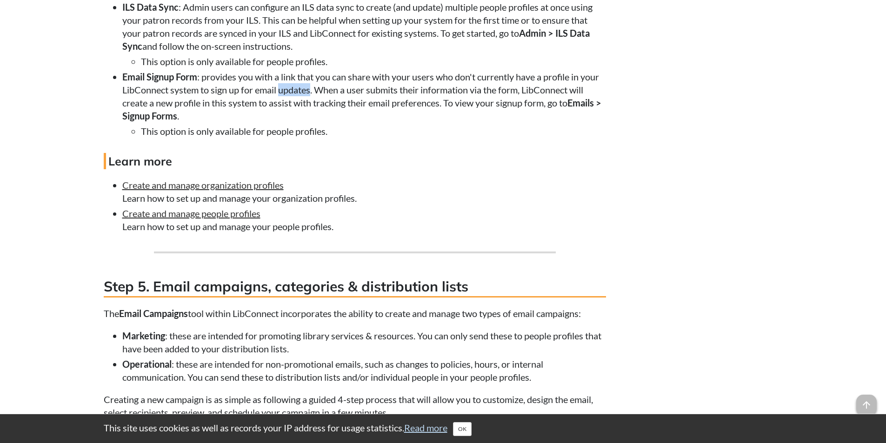
click at [303, 118] on li "Email Signup Form : provides you with a link that you can share with your users…" at bounding box center [364, 103] width 484 height 67
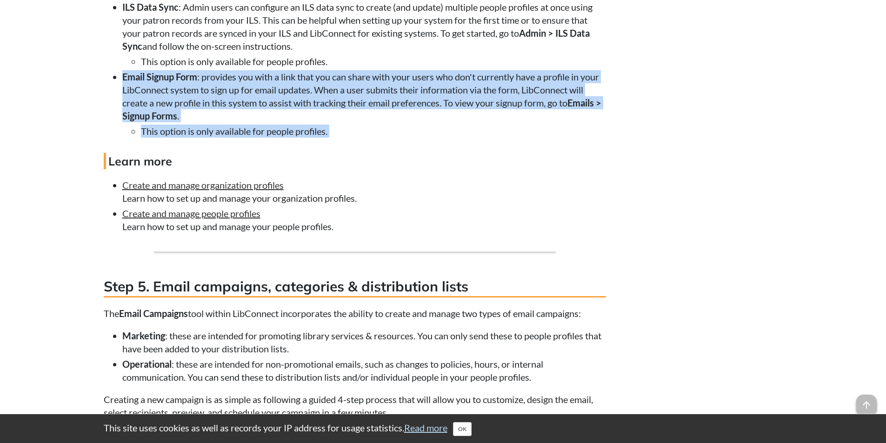
drag, startPoint x: 303, startPoint y: 118, endPoint x: 321, endPoint y: 160, distance: 45.9
click at [321, 138] on li "Email Signup Form : provides you with a link that you can share with your users…" at bounding box center [364, 103] width 484 height 67
click at [321, 138] on li "This option is only available for people profiles." at bounding box center [373, 131] width 465 height 13
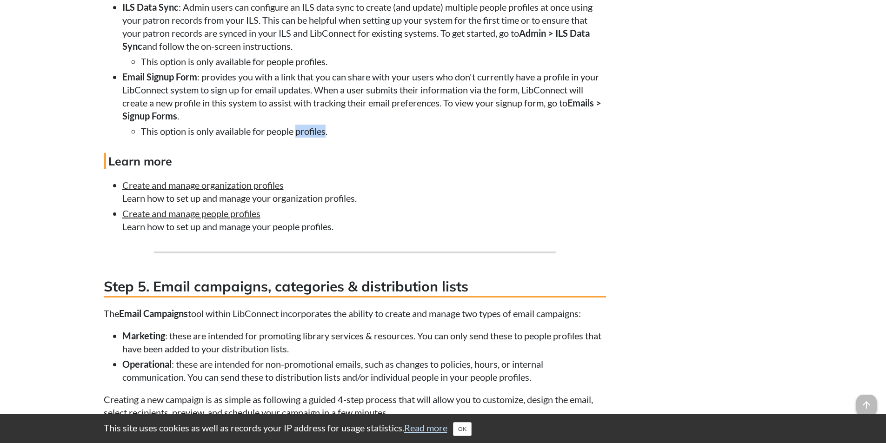
click at [321, 138] on li "This option is only available for people profiles." at bounding box center [373, 131] width 465 height 13
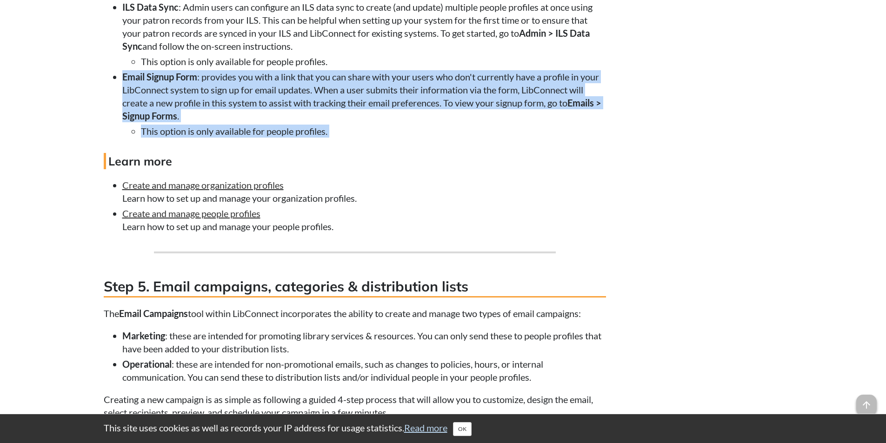
drag, startPoint x: 321, startPoint y: 160, endPoint x: 308, endPoint y: 127, distance: 35.8
click at [308, 127] on li "Email Signup Form : provides you with a link that you can share with your users…" at bounding box center [364, 103] width 484 height 67
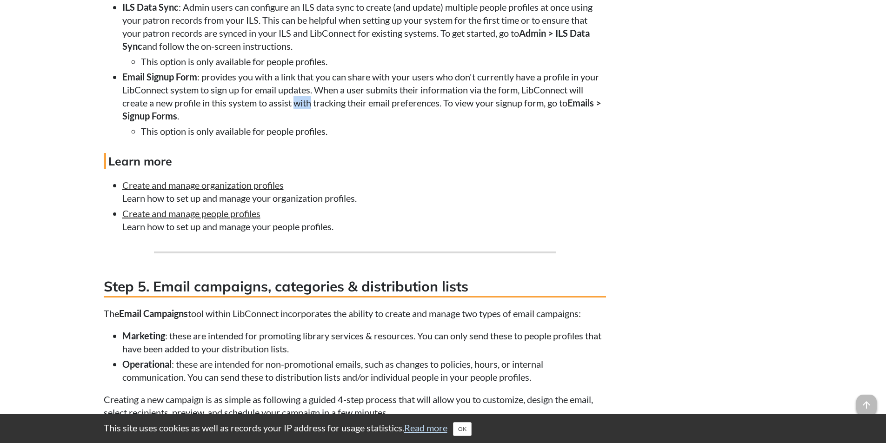
click at [308, 127] on li "Email Signup Form : provides you with a link that you can share with your users…" at bounding box center [364, 103] width 484 height 67
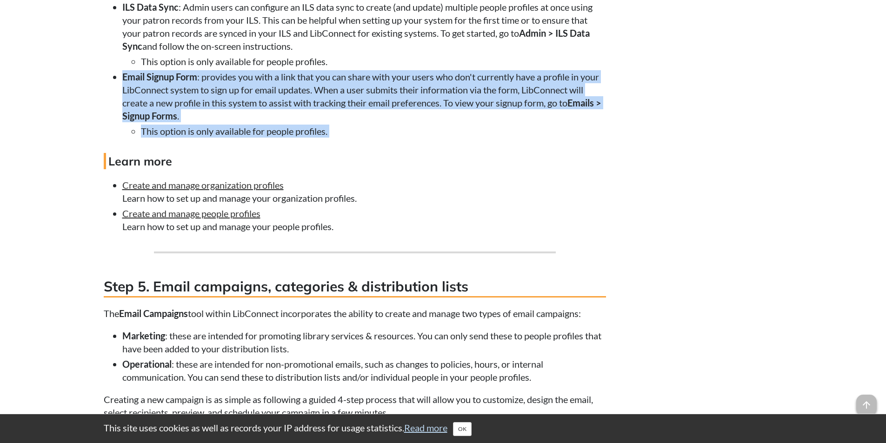
drag, startPoint x: 308, startPoint y: 127, endPoint x: 313, endPoint y: 157, distance: 30.1
click at [313, 138] on li "Email Signup Form : provides you with a link that you can share with your users…" at bounding box center [364, 103] width 484 height 67
click at [313, 138] on li "This option is only available for people profiles." at bounding box center [373, 131] width 465 height 13
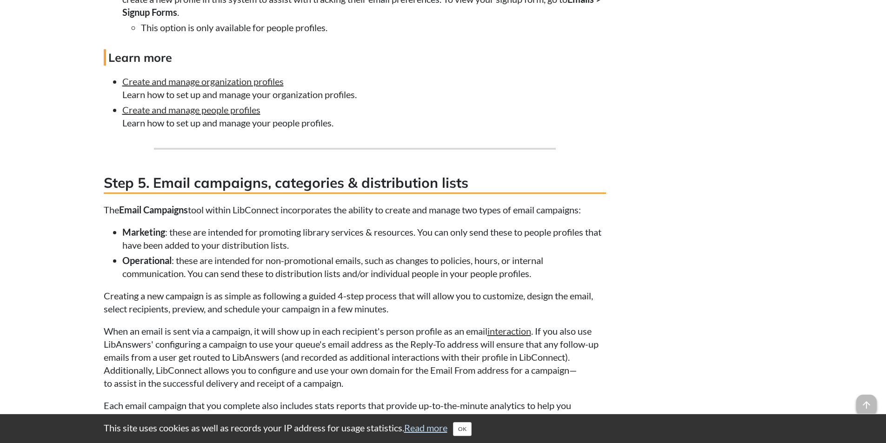
scroll to position [2170, 0]
click at [281, 88] on link "Create and manage organization profiles" at bounding box center [202, 82] width 161 height 11
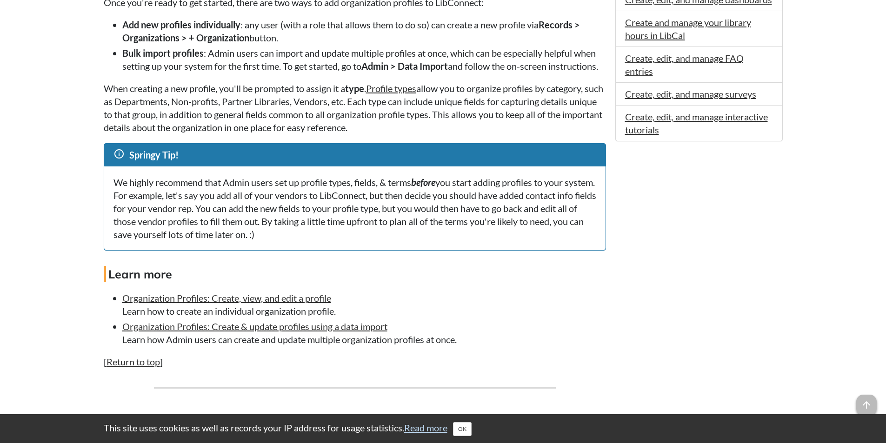
scroll to position [509, 0]
click at [232, 69] on li "Bulk import profiles : Admin users can import and update multiple profiles at o…" at bounding box center [364, 59] width 484 height 26
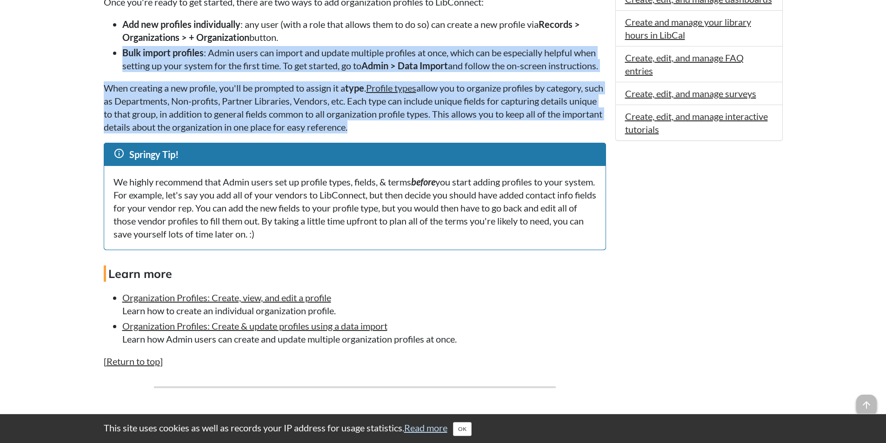
drag, startPoint x: 232, startPoint y: 69, endPoint x: 227, endPoint y: 127, distance: 57.9
click at [227, 127] on p "​ When creating a new profile, you'll be prompted to assign it a type . Profile…" at bounding box center [355, 107] width 502 height 52
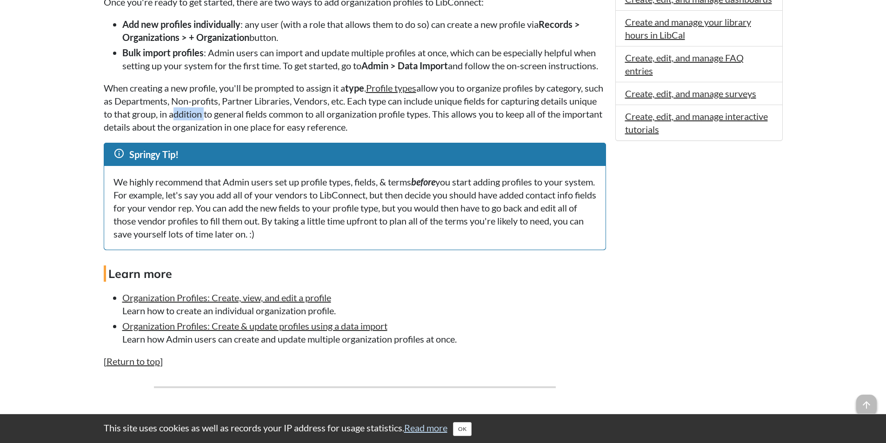
click at [227, 127] on p "​ When creating a new profile, you'll be prompted to assign it a type . Profile…" at bounding box center [355, 107] width 502 height 52
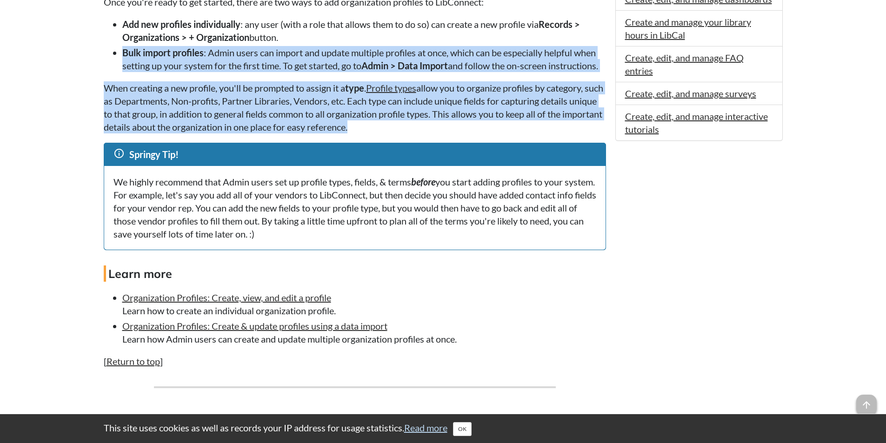
drag, startPoint x: 227, startPoint y: 127, endPoint x: 222, endPoint y: 57, distance: 69.9
click at [222, 57] on li "Bulk import profiles : Admin users can import and update multiple profiles at o…" at bounding box center [364, 59] width 484 height 26
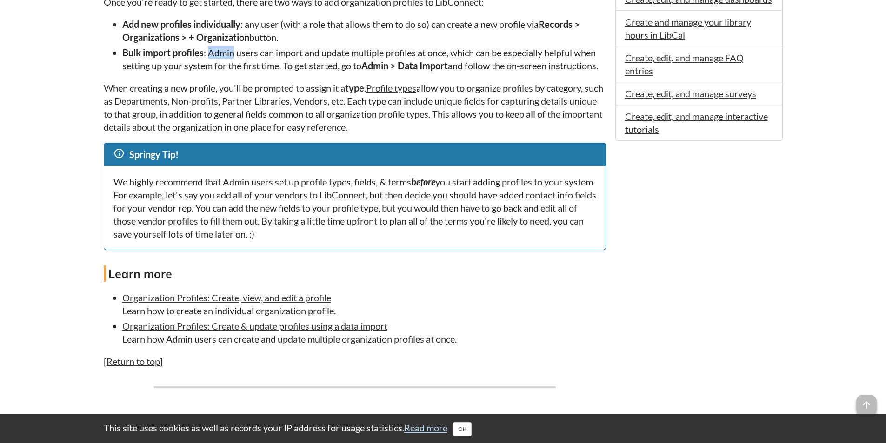
click at [222, 57] on li "Bulk import profiles : Admin users can import and update multiple profiles at o…" at bounding box center [364, 59] width 484 height 26
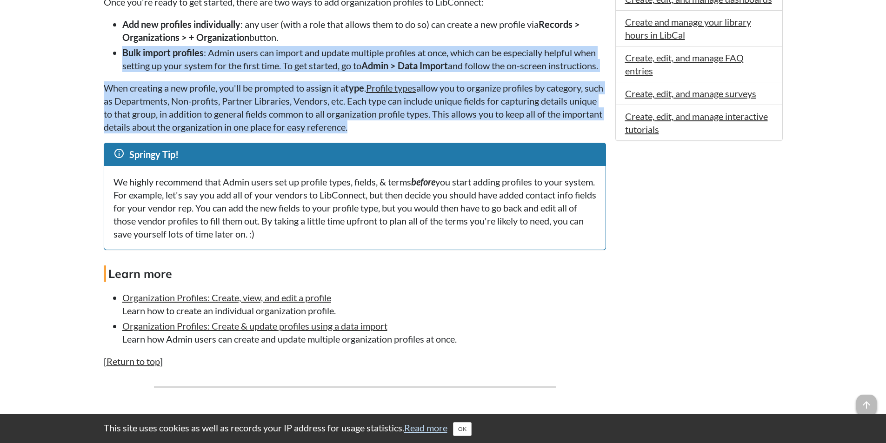
drag, startPoint x: 222, startPoint y: 57, endPoint x: 233, endPoint y: 118, distance: 62.4
click at [233, 118] on p "​ When creating a new profile, you'll be prompted to assign it a type . Profile…" at bounding box center [355, 107] width 502 height 52
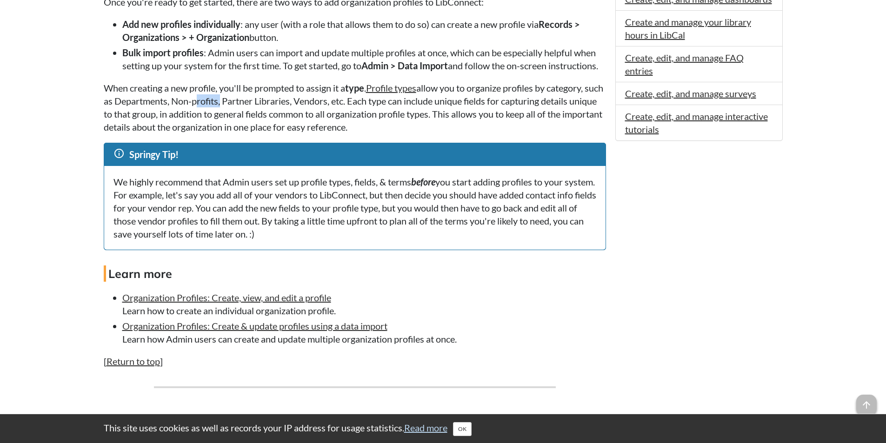
click at [233, 118] on p "​ When creating a new profile, you'll be prompted to assign it a type . Profile…" at bounding box center [355, 107] width 502 height 52
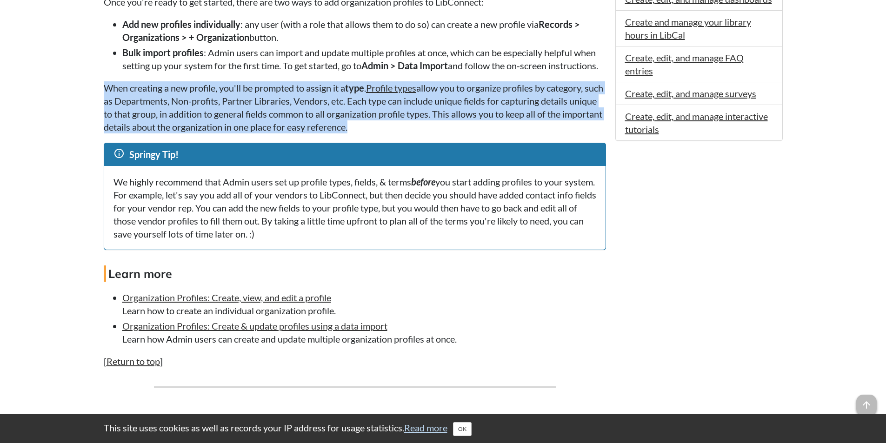
click at [233, 118] on p "​ When creating a new profile, you'll be prompted to assign it a type . Profile…" at bounding box center [355, 107] width 502 height 52
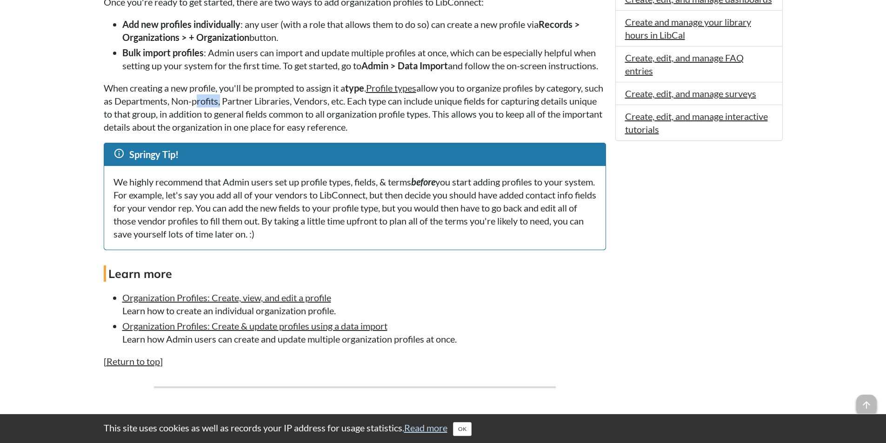
click at [233, 118] on p "​ When creating a new profile, you'll be prompted to assign it a type . Profile…" at bounding box center [355, 107] width 502 height 52
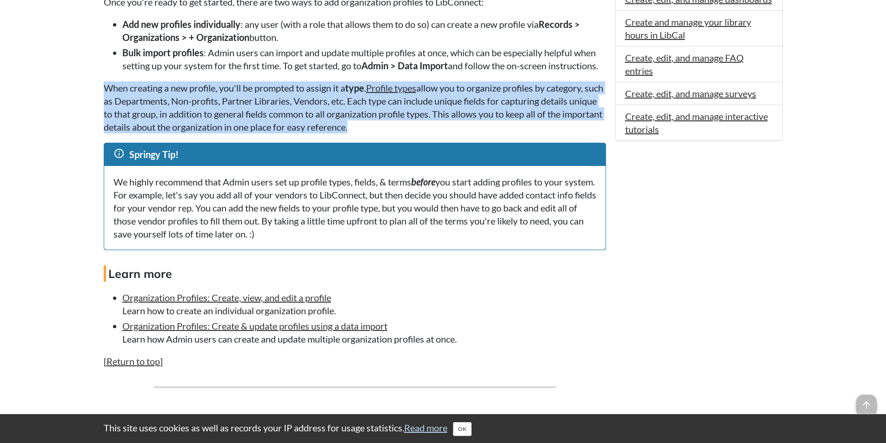
click at [233, 118] on p "​ When creating a new profile, you'll be prompted to assign it a type . Profile…" at bounding box center [355, 107] width 502 height 52
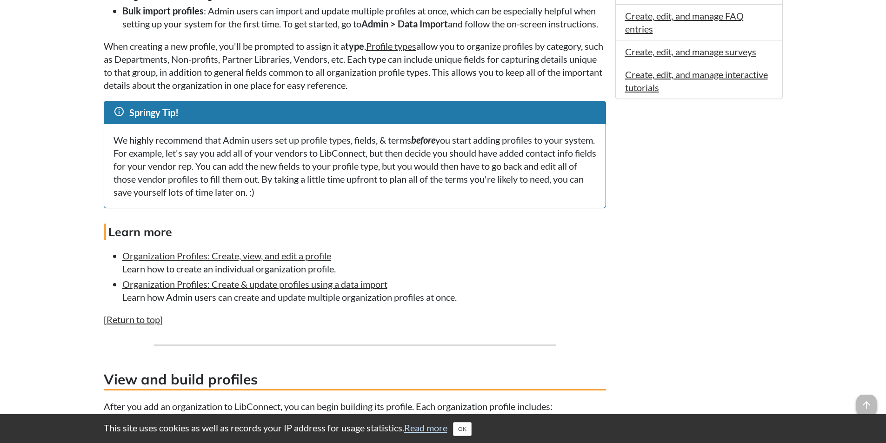
scroll to position [552, 0]
click at [396, 51] on link "Profile types" at bounding box center [391, 45] width 50 height 11
